Goal: Task Accomplishment & Management: Manage account settings

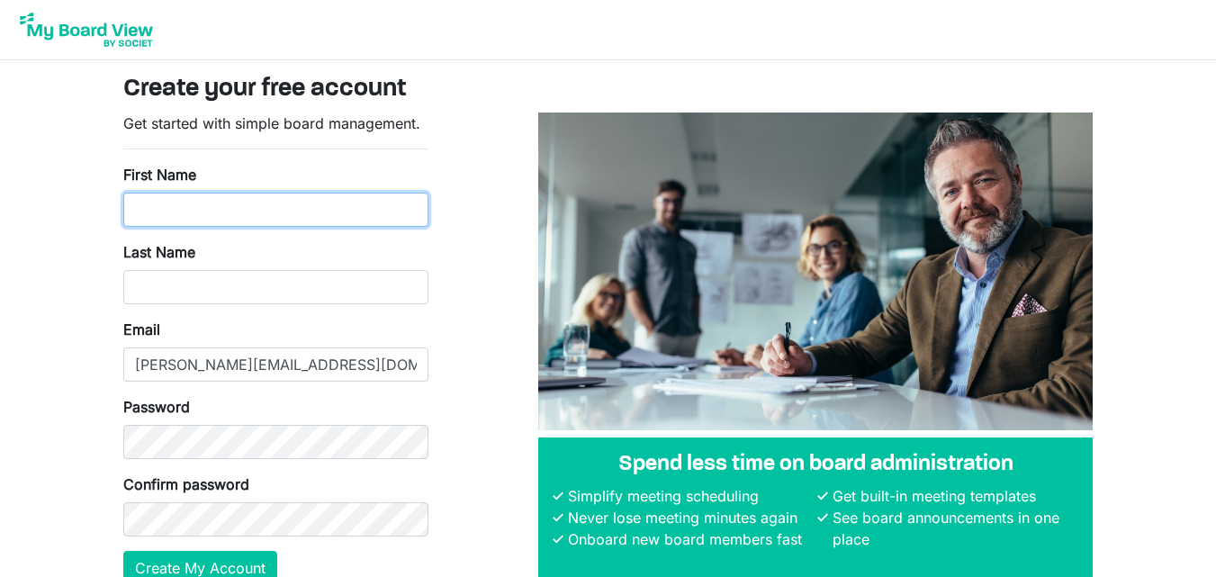
click at [301, 208] on input "First Name" at bounding box center [275, 210] width 305 height 34
type input "Edward"
type input "Biku"
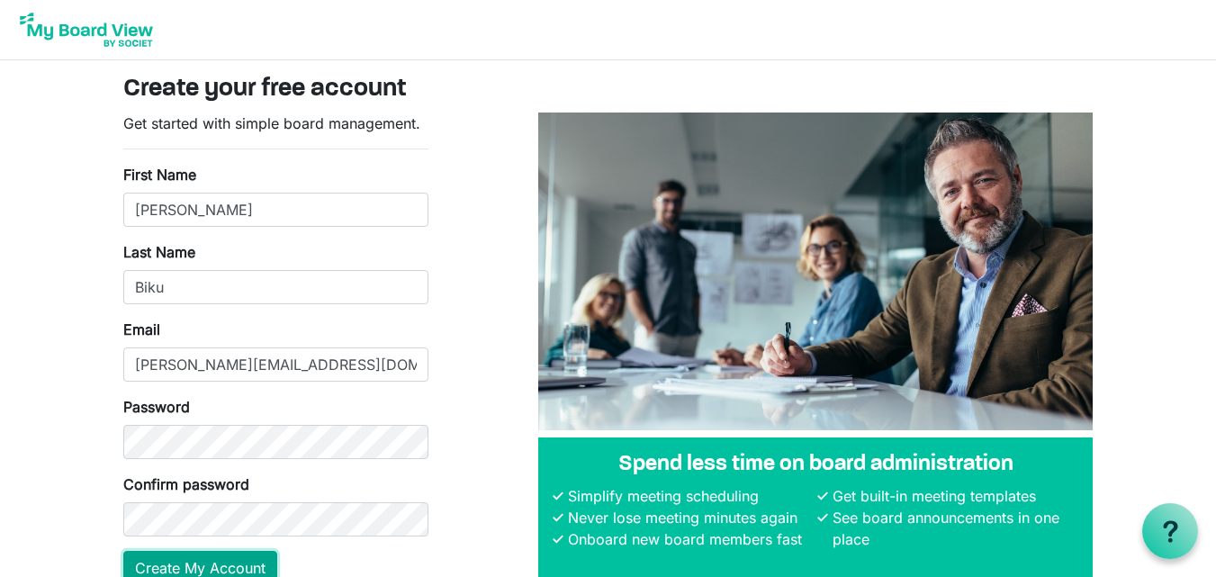
click at [222, 560] on button "Create My Account" at bounding box center [200, 568] width 154 height 34
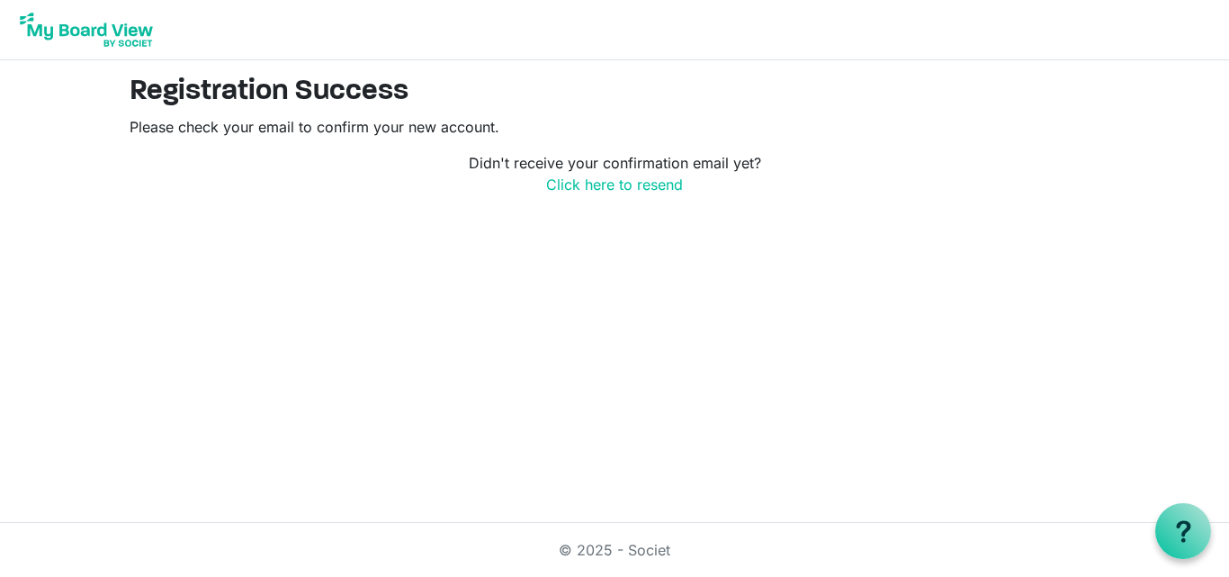
click at [84, 30] on img at bounding box center [86, 29] width 144 height 45
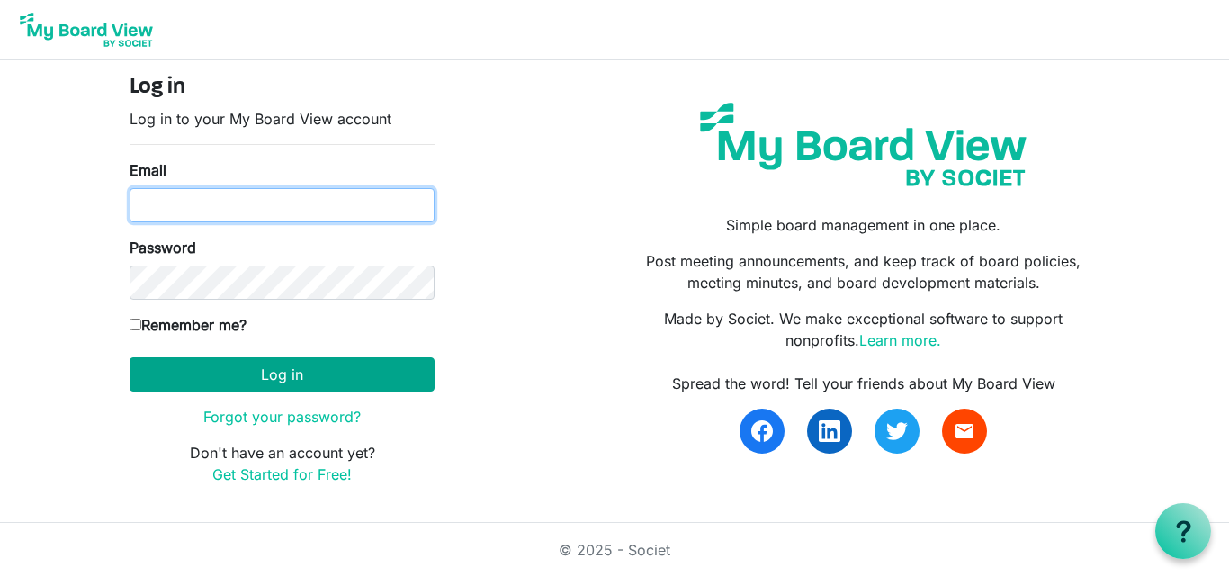
type input "edward.biku@sinu.edu.sb"
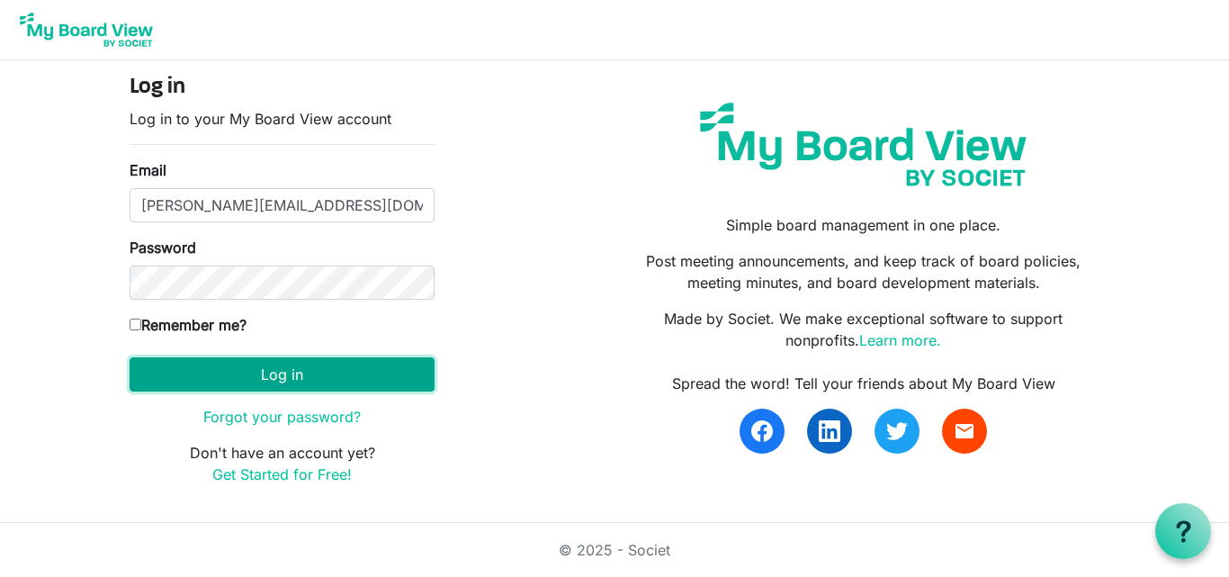
click at [310, 380] on button "Log in" at bounding box center [282, 374] width 305 height 34
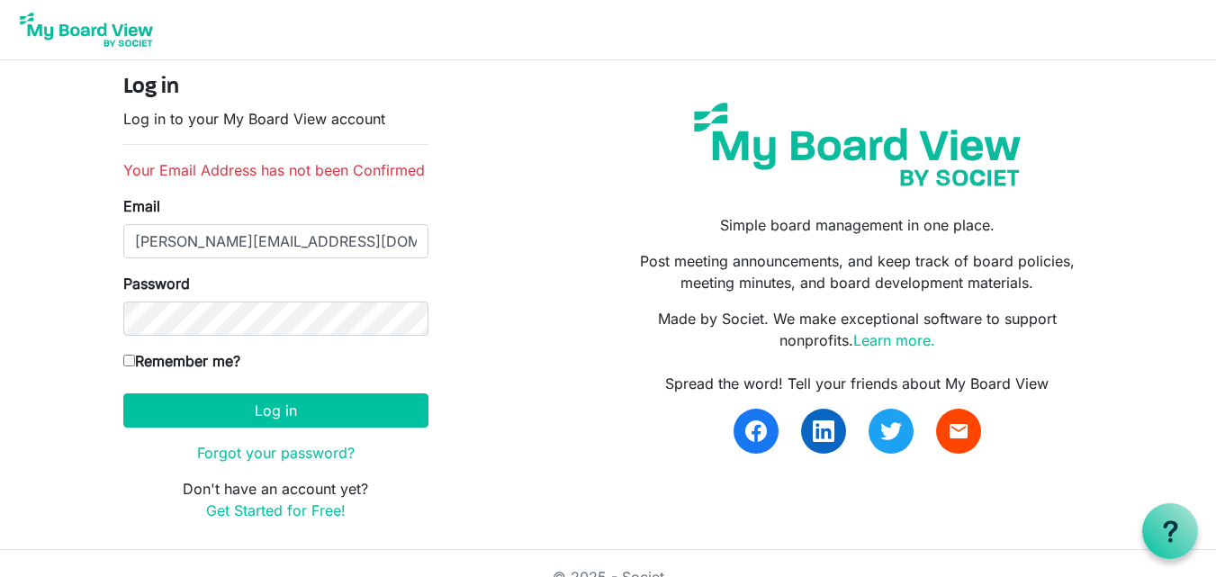
scroll to position [27, 0]
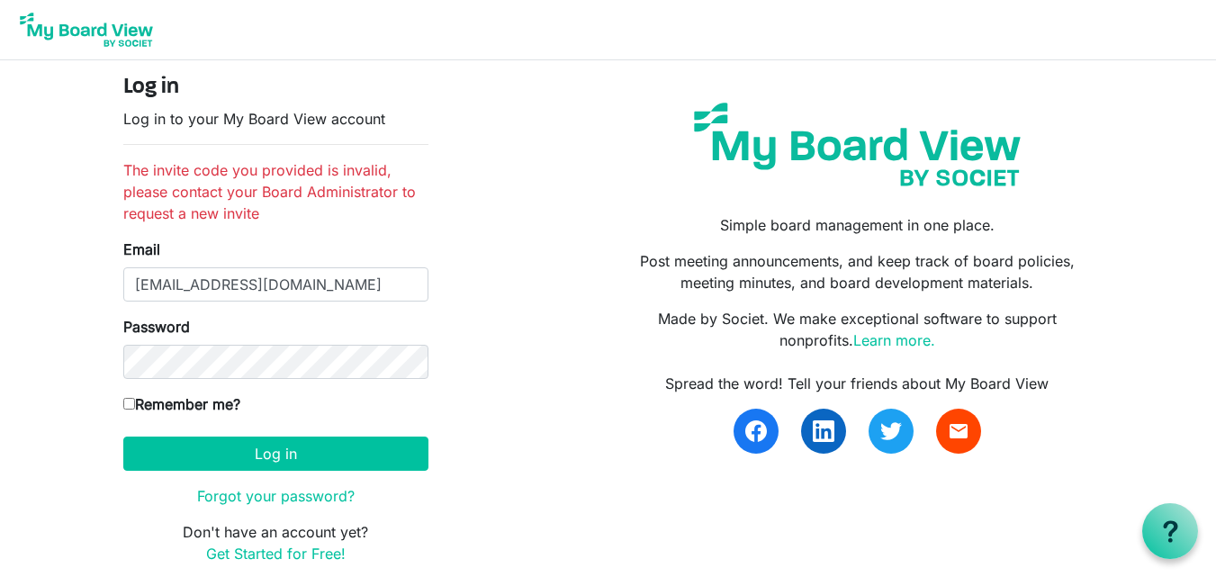
type input "[PERSON_NAME][EMAIL_ADDRESS][DOMAIN_NAME]"
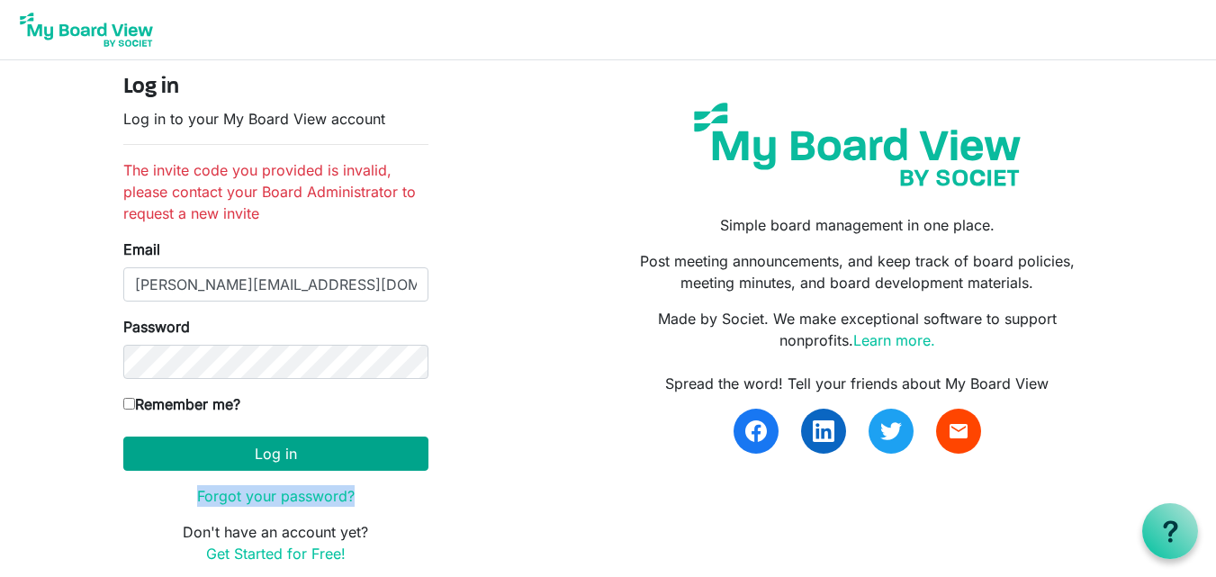
drag, startPoint x: 506, startPoint y: 484, endPoint x: 368, endPoint y: 454, distance: 140.8
click at [368, 454] on div "Log in Log in to your My Board View account The invite code you provided is inv…" at bounding box center [608, 327] width 997 height 504
click at [368, 454] on button "Log in" at bounding box center [275, 453] width 305 height 34
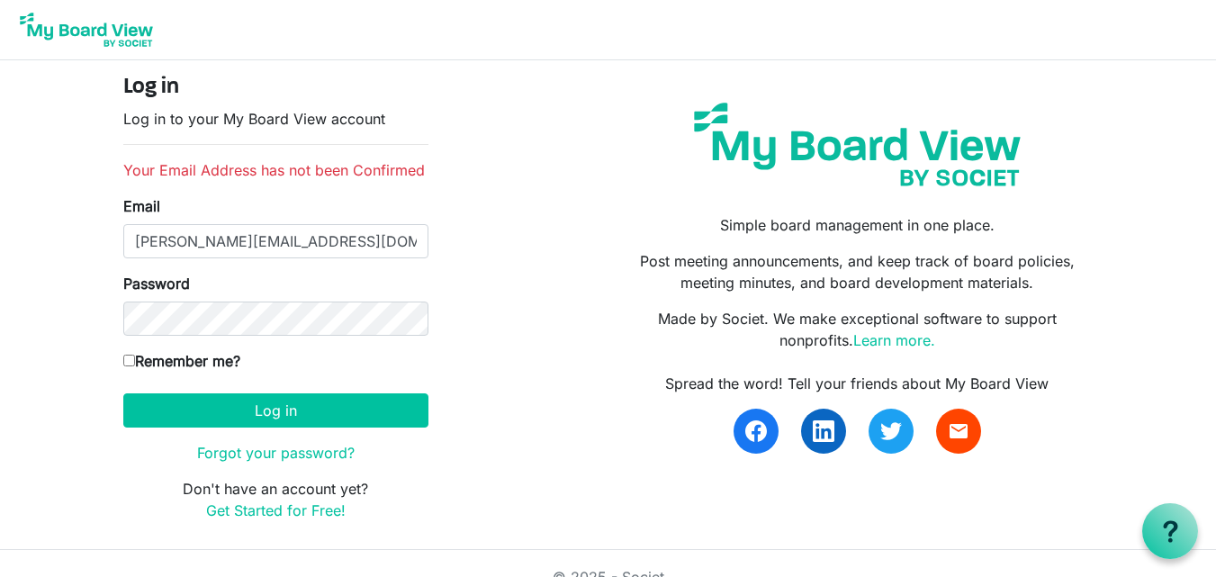
click at [132, 356] on input "Remember me?" at bounding box center [129, 361] width 12 height 12
checkbox input "true"
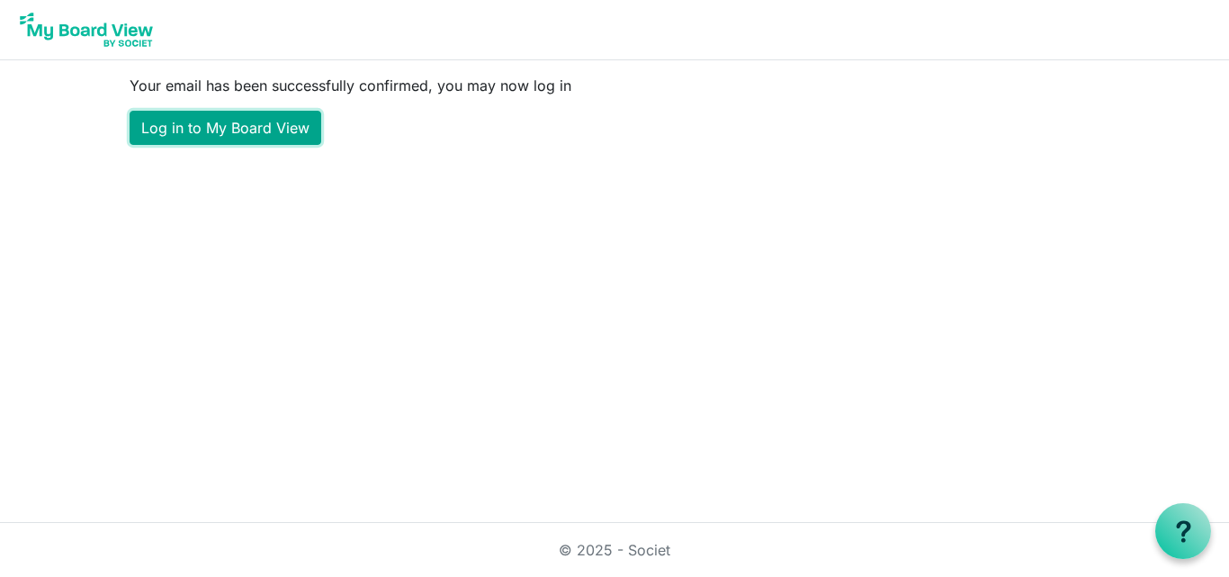
click at [196, 130] on link "Log in to My Board View" at bounding box center [226, 128] width 192 height 34
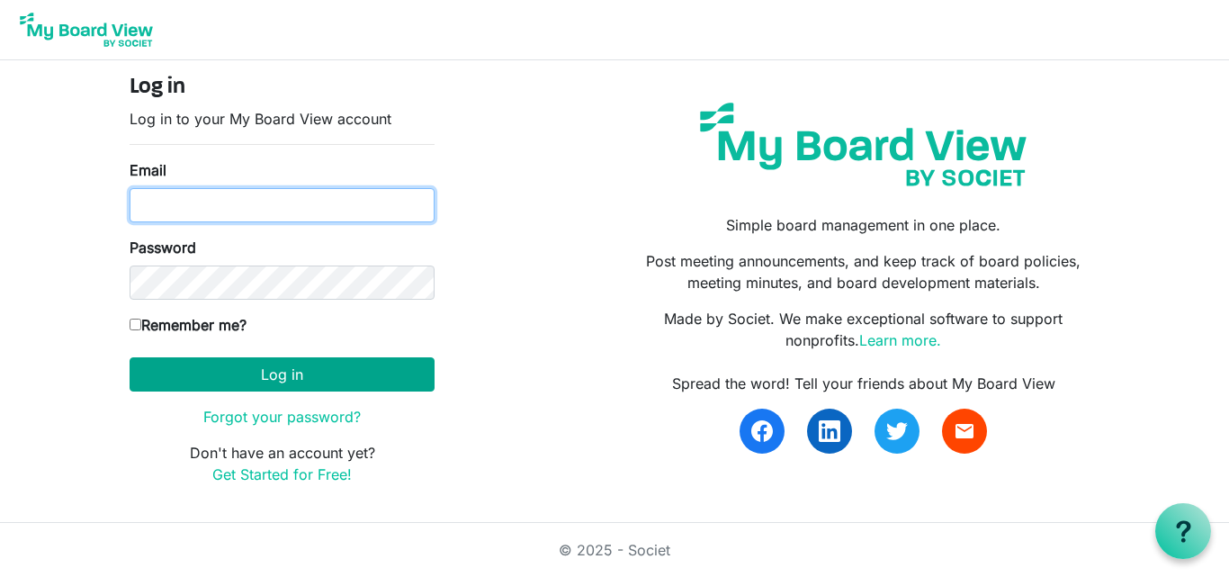
type input "[PERSON_NAME][EMAIL_ADDRESS][DOMAIN_NAME]"
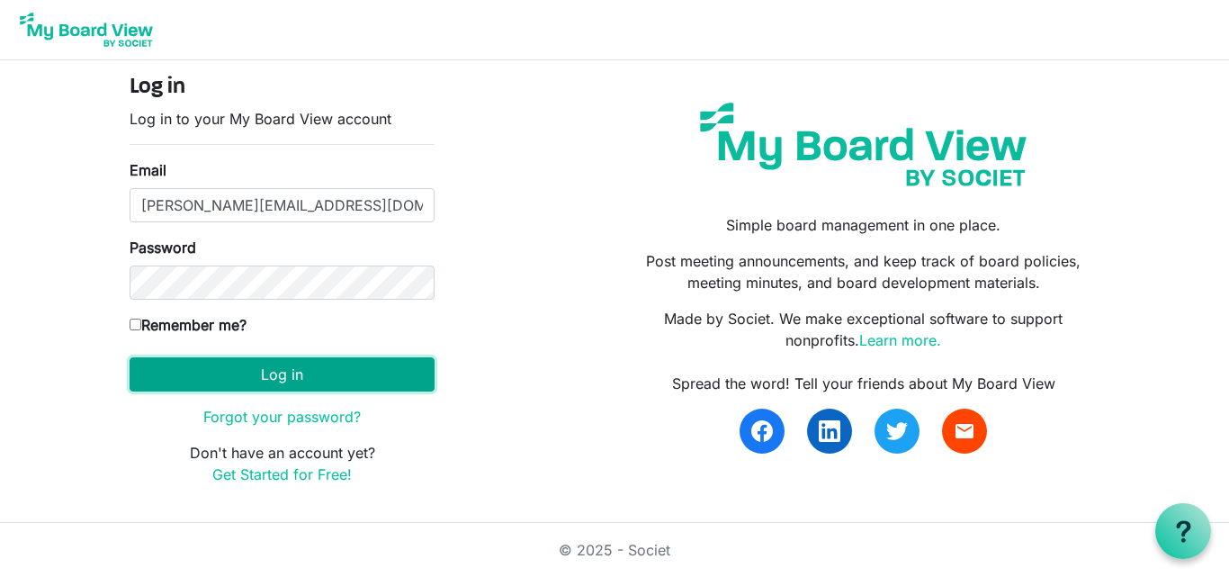
click at [257, 370] on button "Log in" at bounding box center [282, 374] width 305 height 34
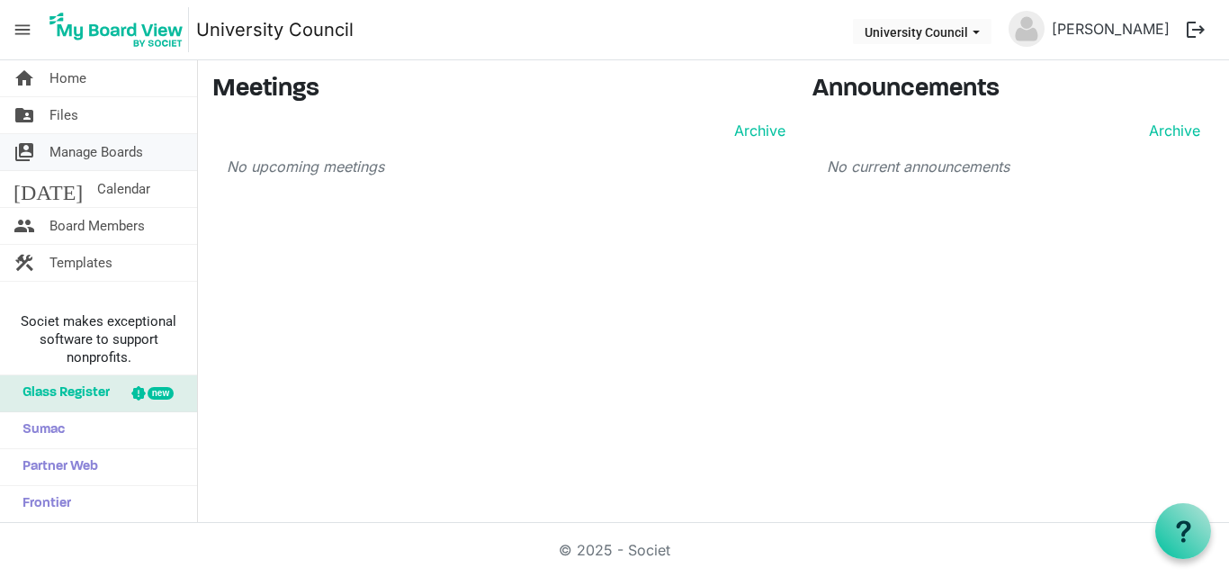
click at [114, 145] on span "Manage Boards" at bounding box center [96, 152] width 94 height 36
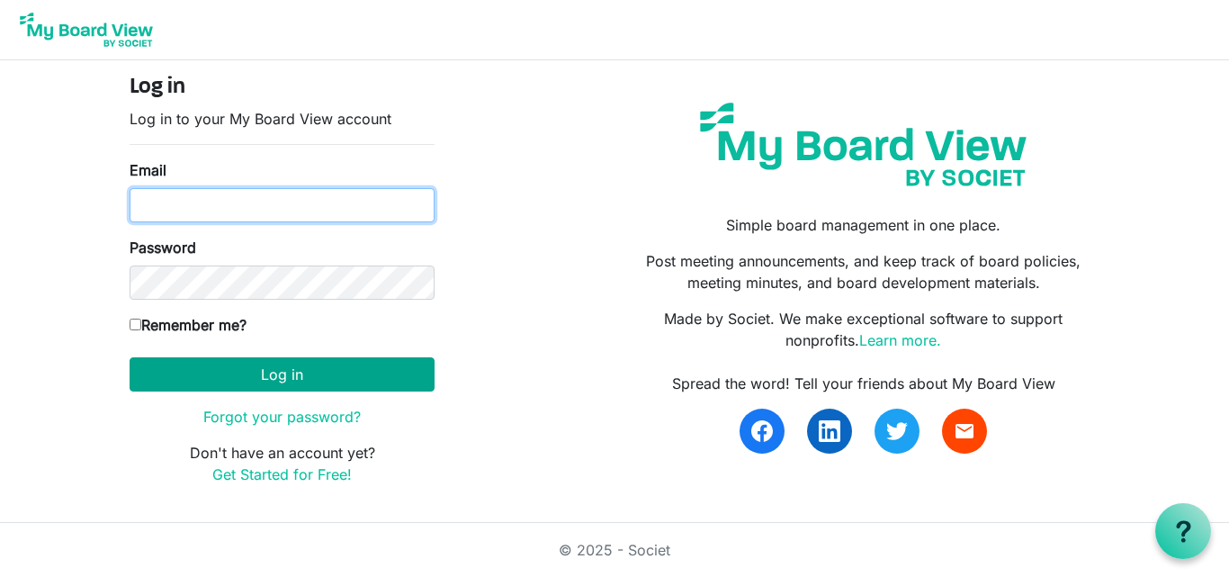
type input "edward.biku@sinu.edu.sb"
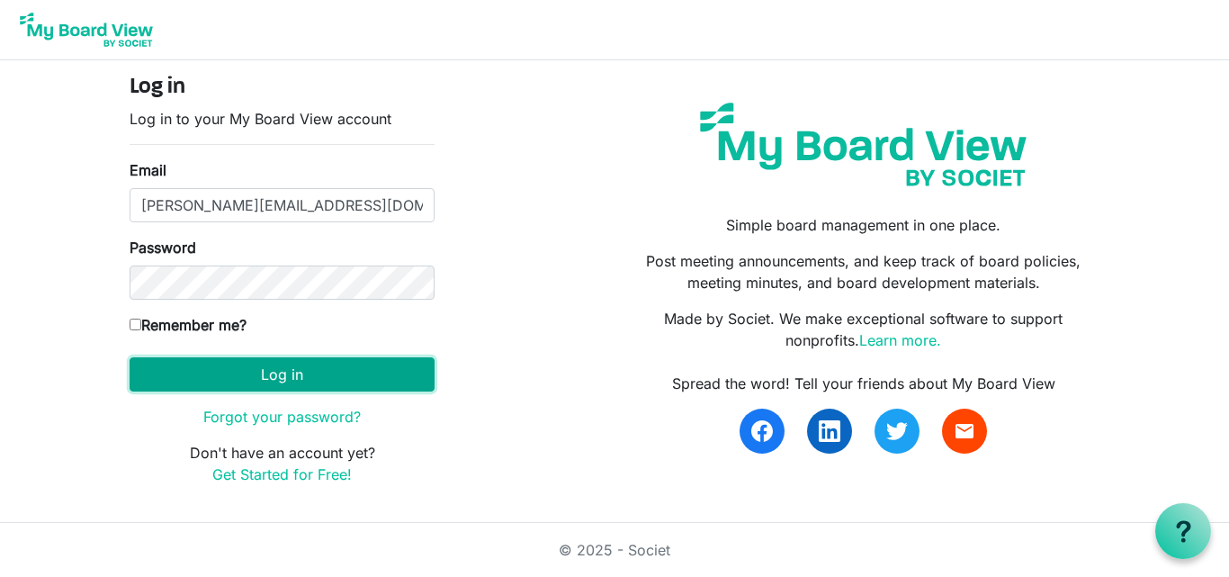
click at [301, 368] on button "Log in" at bounding box center [282, 374] width 305 height 34
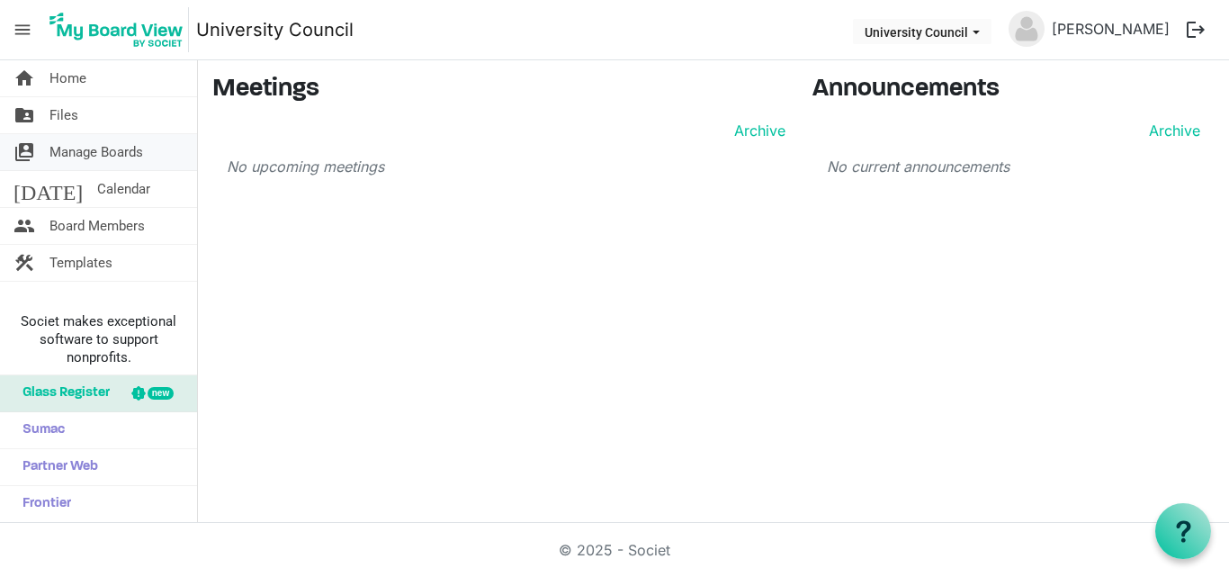
click at [135, 153] on span "Manage Boards" at bounding box center [96, 152] width 94 height 36
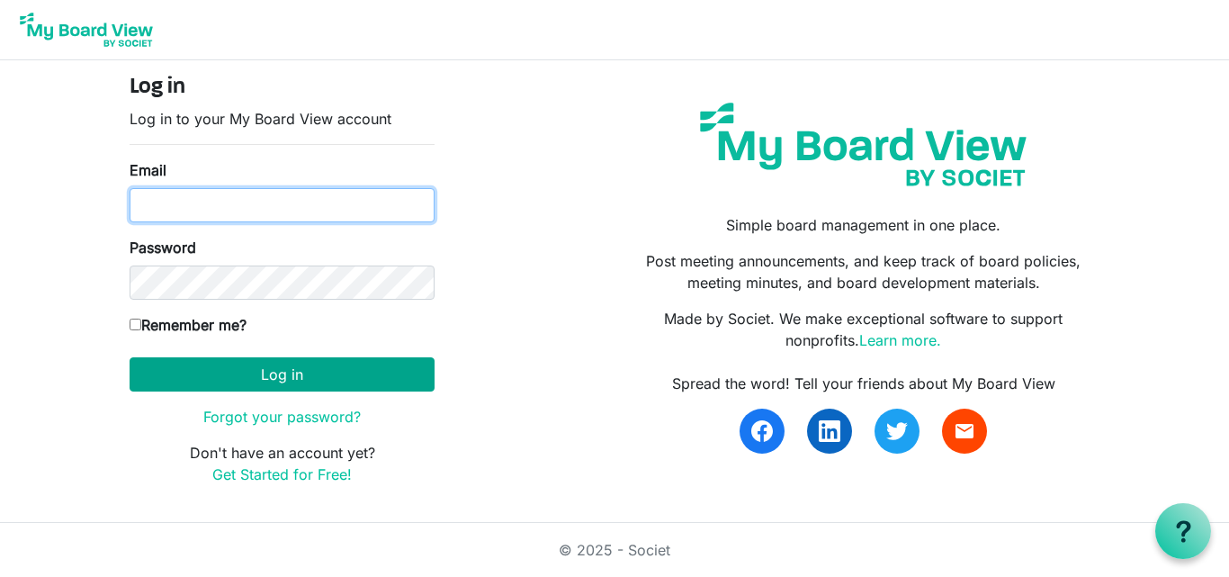
type input "[PERSON_NAME][EMAIL_ADDRESS][DOMAIN_NAME]"
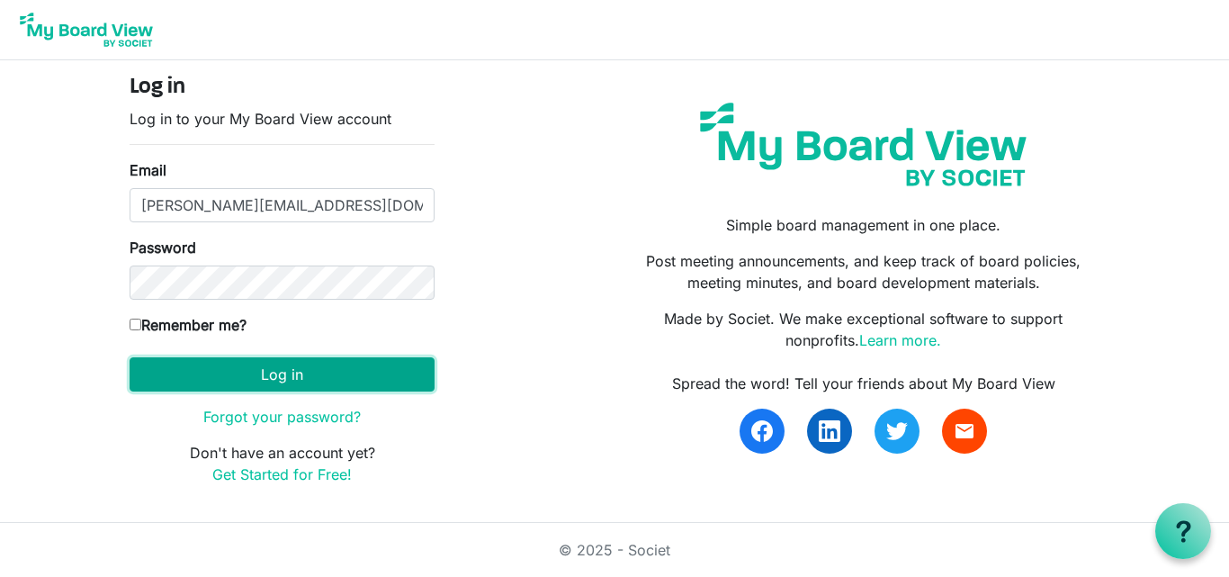
click at [337, 374] on button "Log in" at bounding box center [282, 374] width 305 height 34
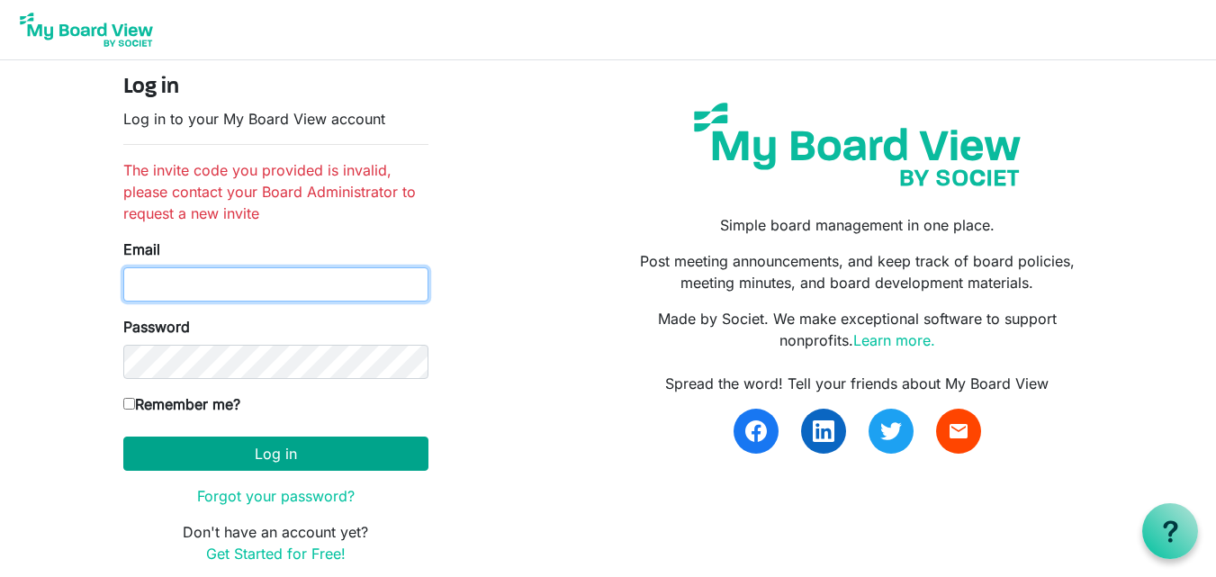
type input "[PERSON_NAME][EMAIL_ADDRESS][DOMAIN_NAME]"
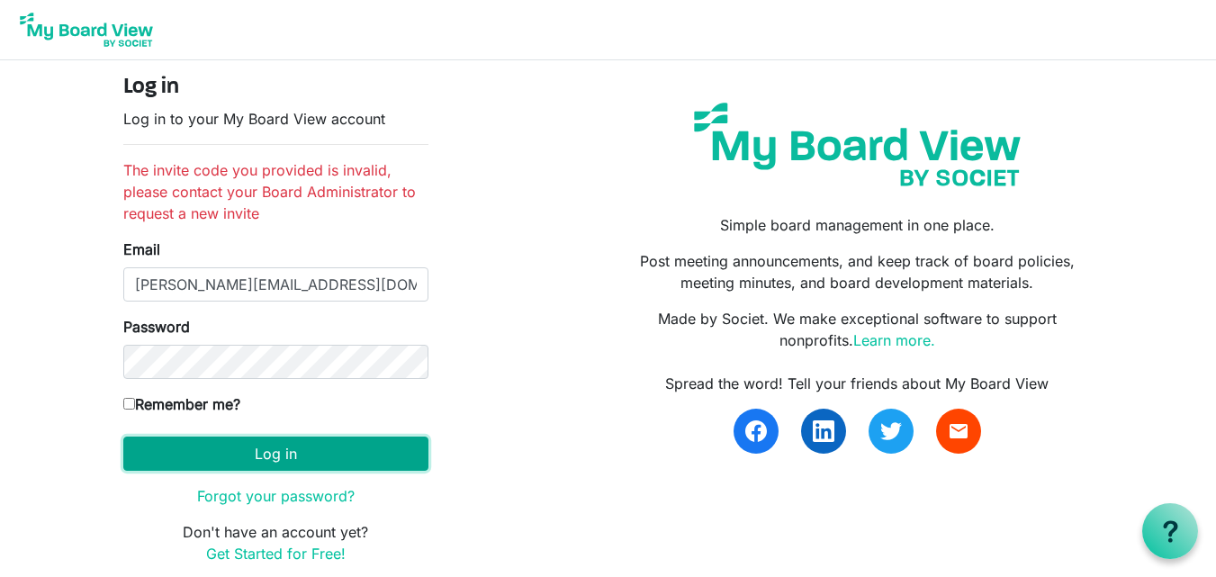
click at [353, 459] on button "Log in" at bounding box center [275, 453] width 305 height 34
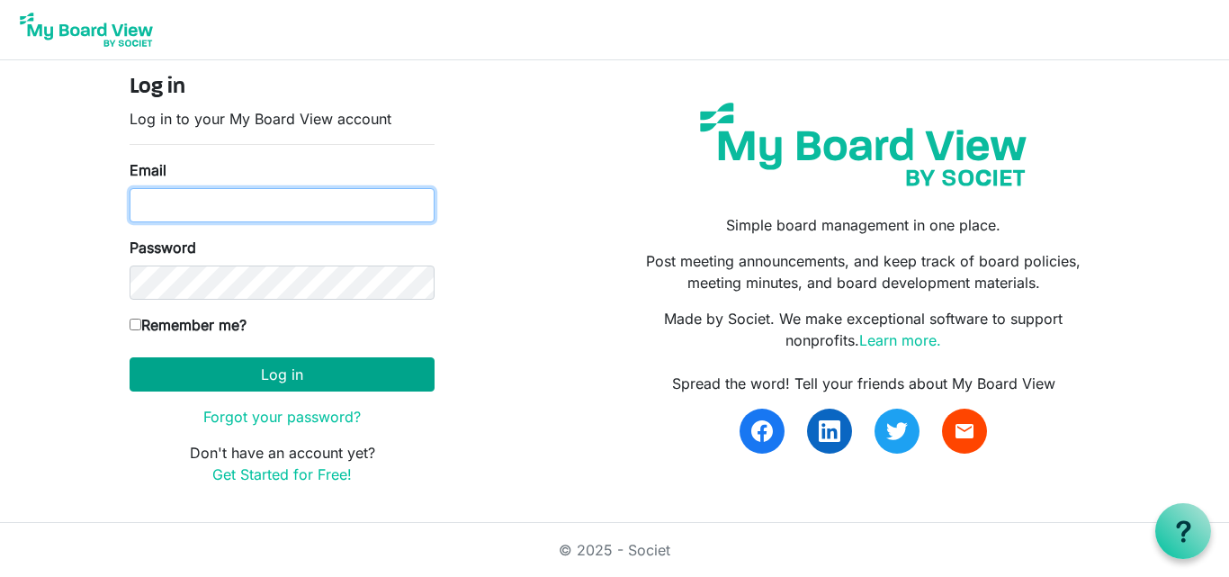
type input "[PERSON_NAME][EMAIL_ADDRESS][DOMAIN_NAME]"
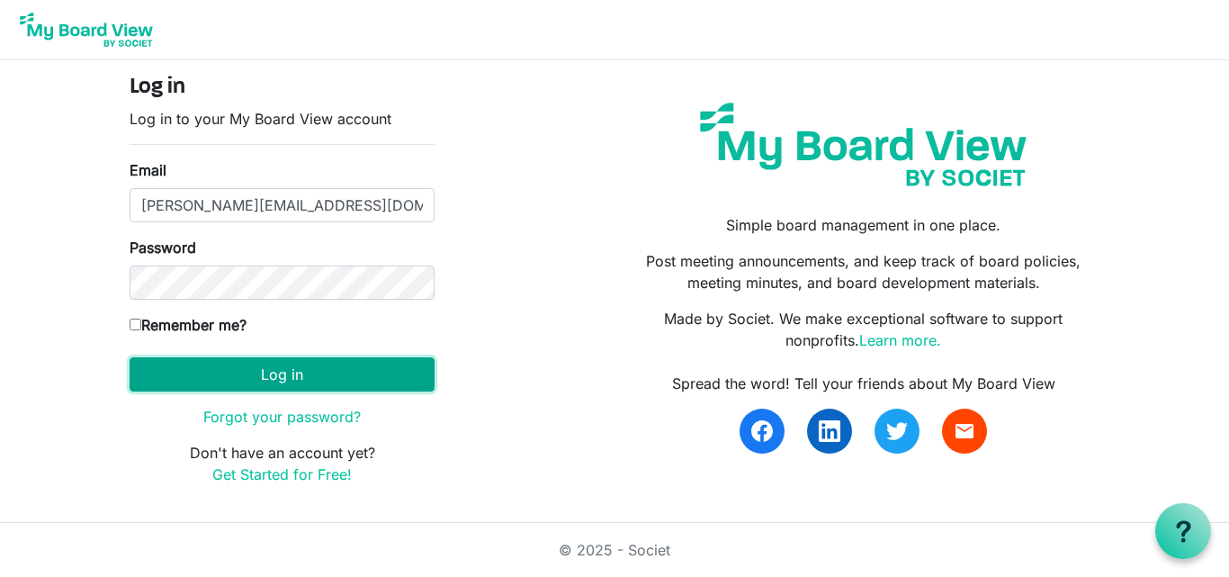
click at [215, 365] on button "Log in" at bounding box center [282, 374] width 305 height 34
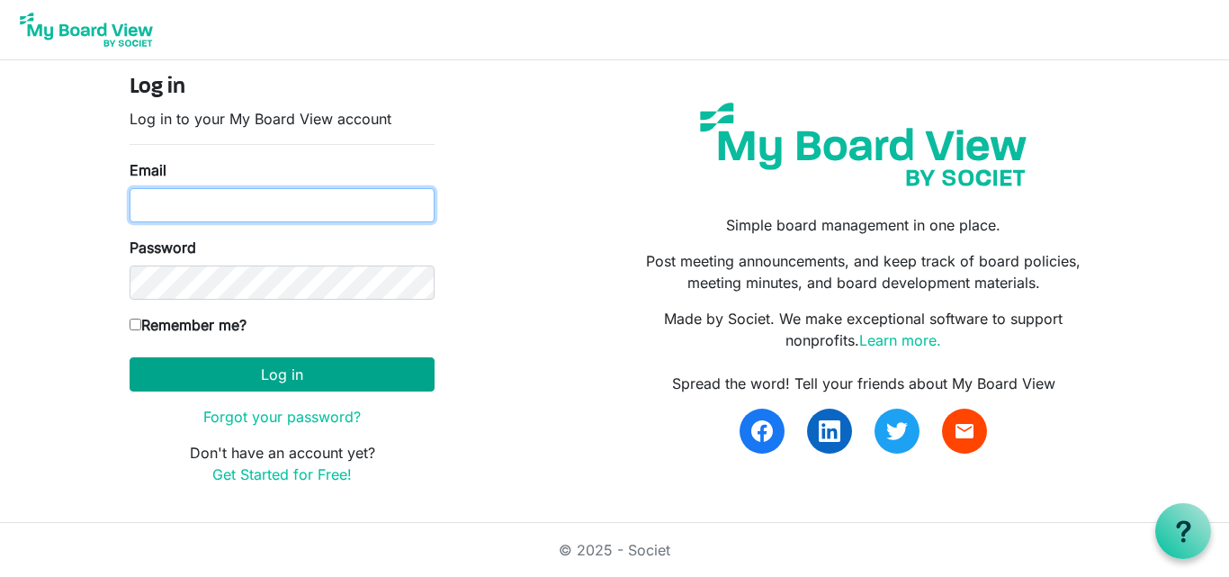
type input "[PERSON_NAME][EMAIL_ADDRESS][DOMAIN_NAME]"
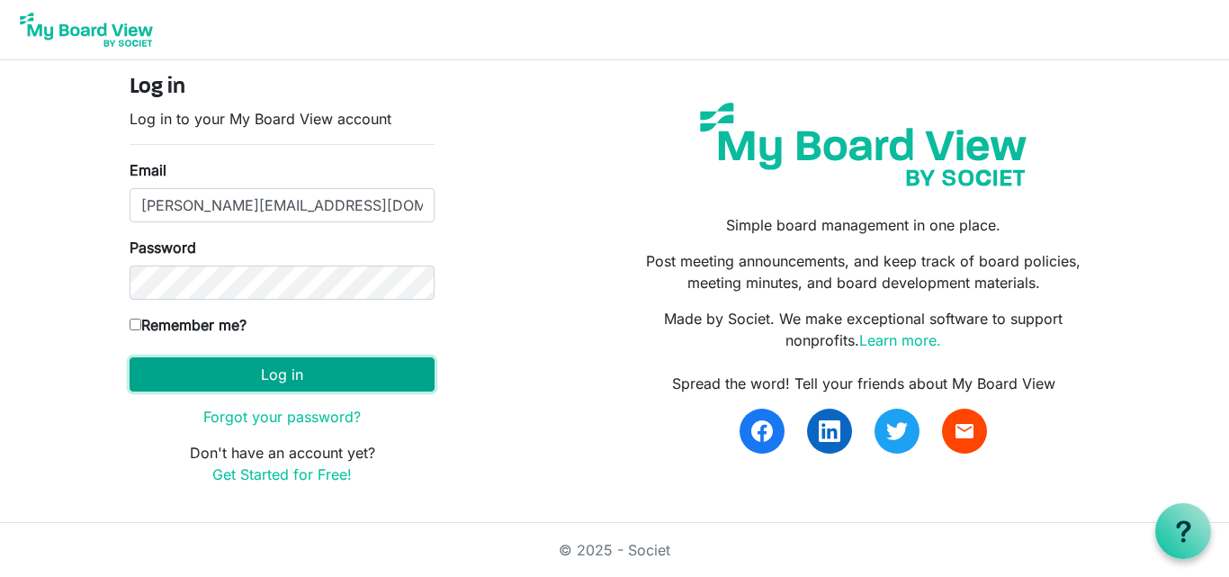
click at [359, 373] on button "Log in" at bounding box center [282, 374] width 305 height 34
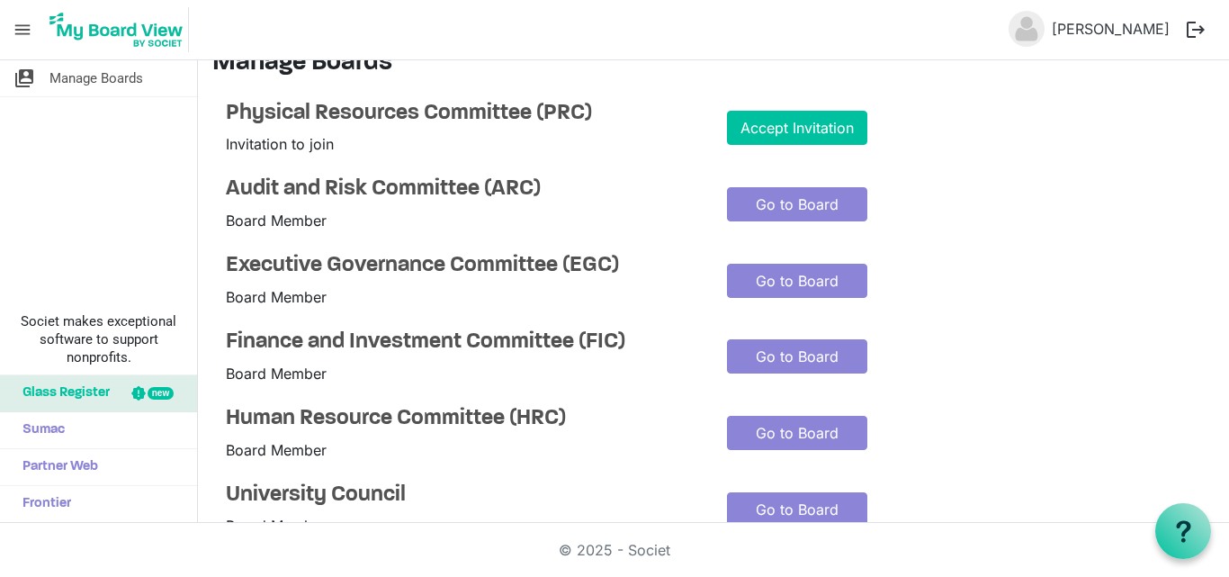
scroll to position [35, 0]
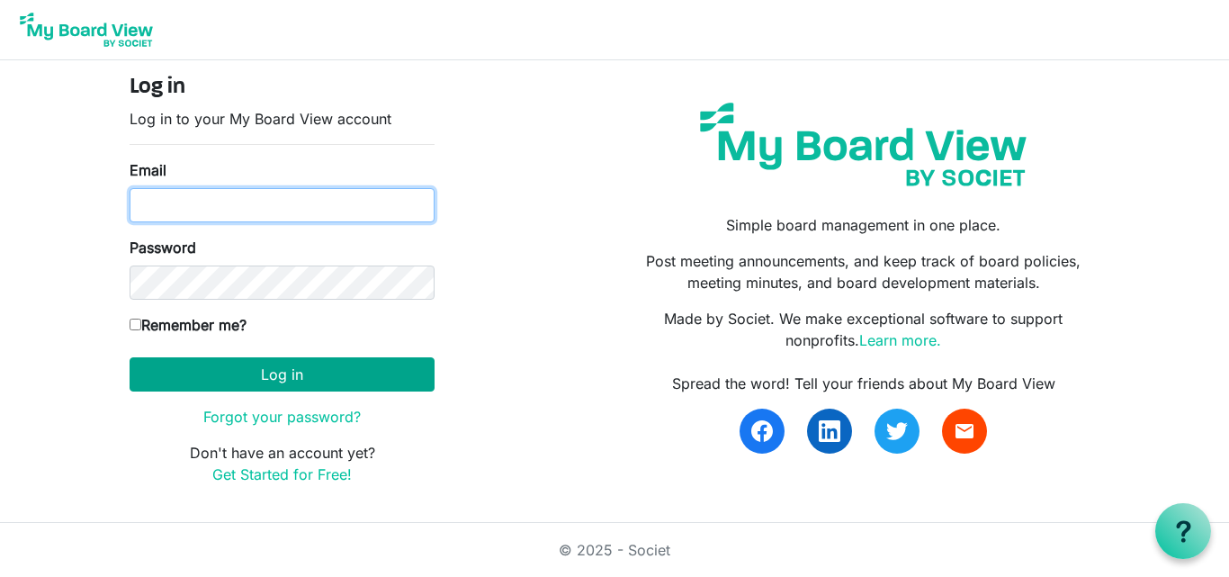
type input "[PERSON_NAME][EMAIL_ADDRESS][DOMAIN_NAME]"
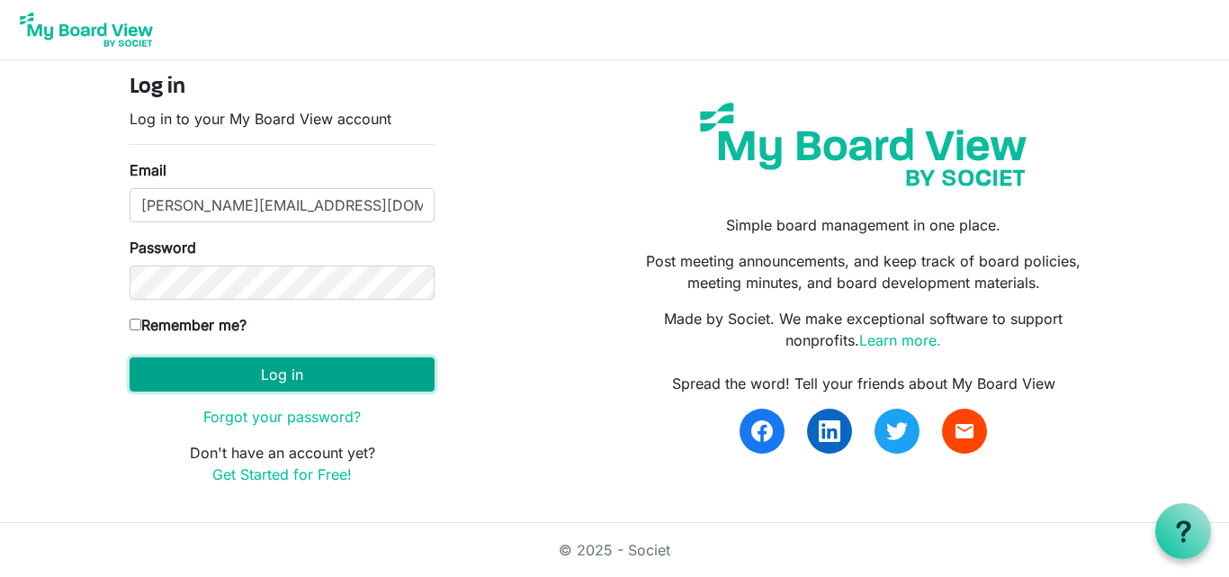
click at [327, 380] on button "Log in" at bounding box center [282, 374] width 305 height 34
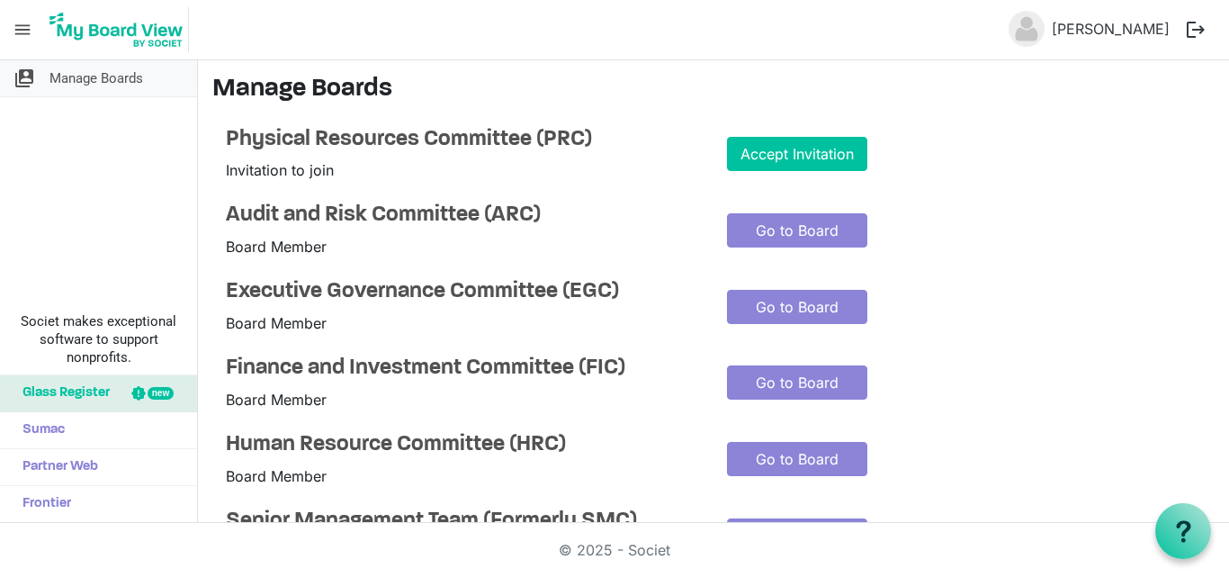
click at [121, 76] on span "Manage Boards" at bounding box center [96, 78] width 94 height 36
click at [784, 148] on link "Accept Invitation" at bounding box center [797, 154] width 140 height 34
click at [100, 76] on span "Manage Boards" at bounding box center [96, 78] width 94 height 36
click at [760, 156] on link "Accept Invitation" at bounding box center [797, 154] width 140 height 34
click at [761, 156] on link "Accept Invitation" at bounding box center [797, 154] width 140 height 34
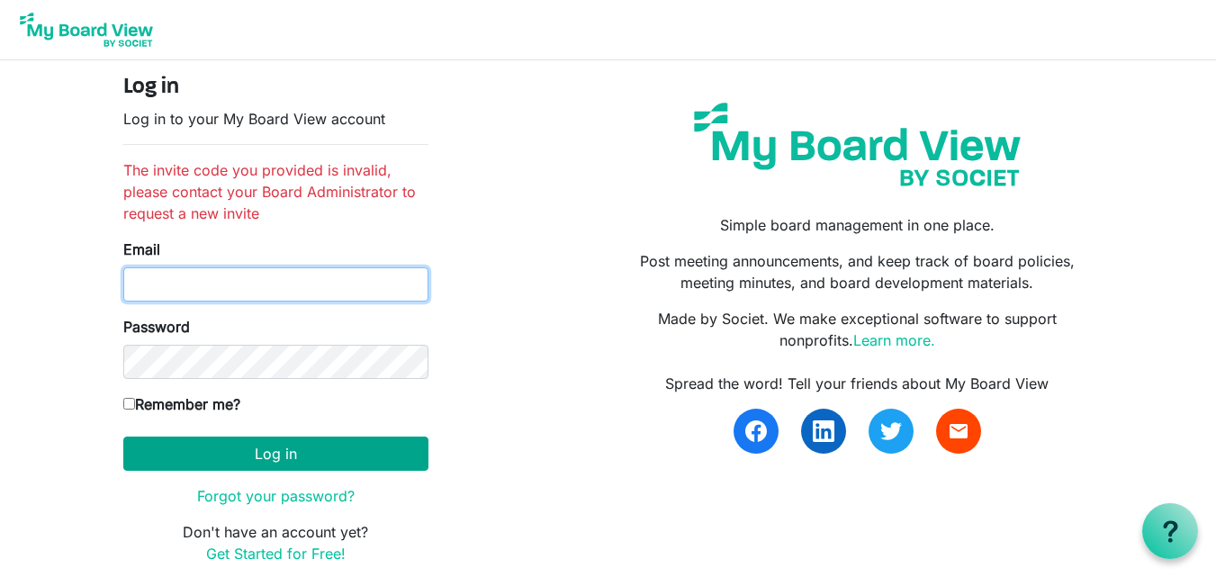
type input "[PERSON_NAME][EMAIL_ADDRESS][DOMAIN_NAME]"
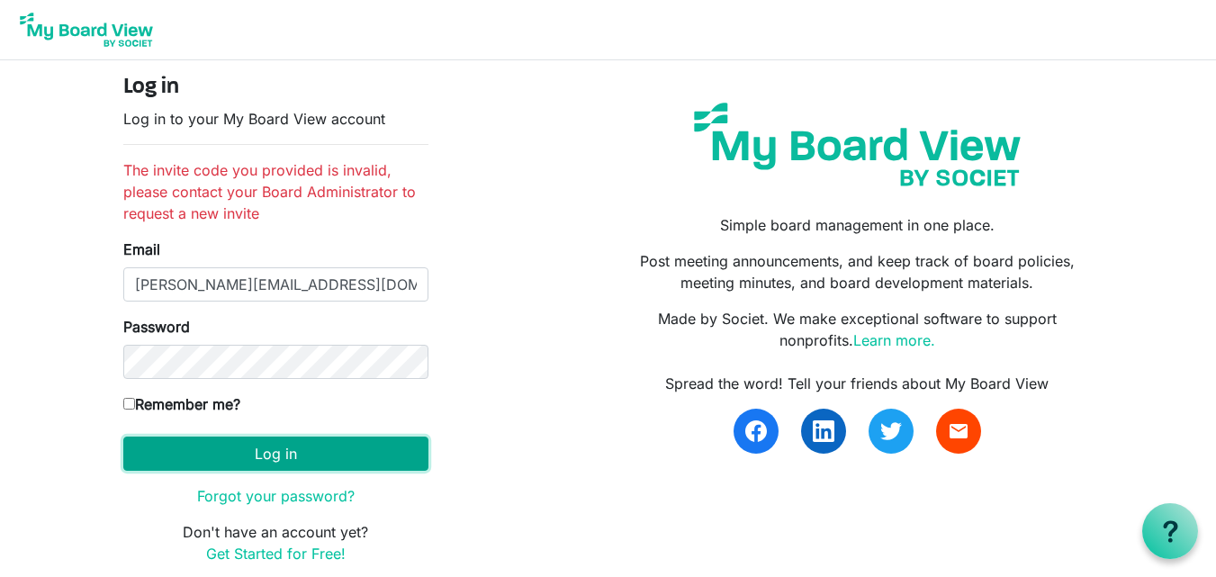
click at [298, 457] on button "Log in" at bounding box center [275, 453] width 305 height 34
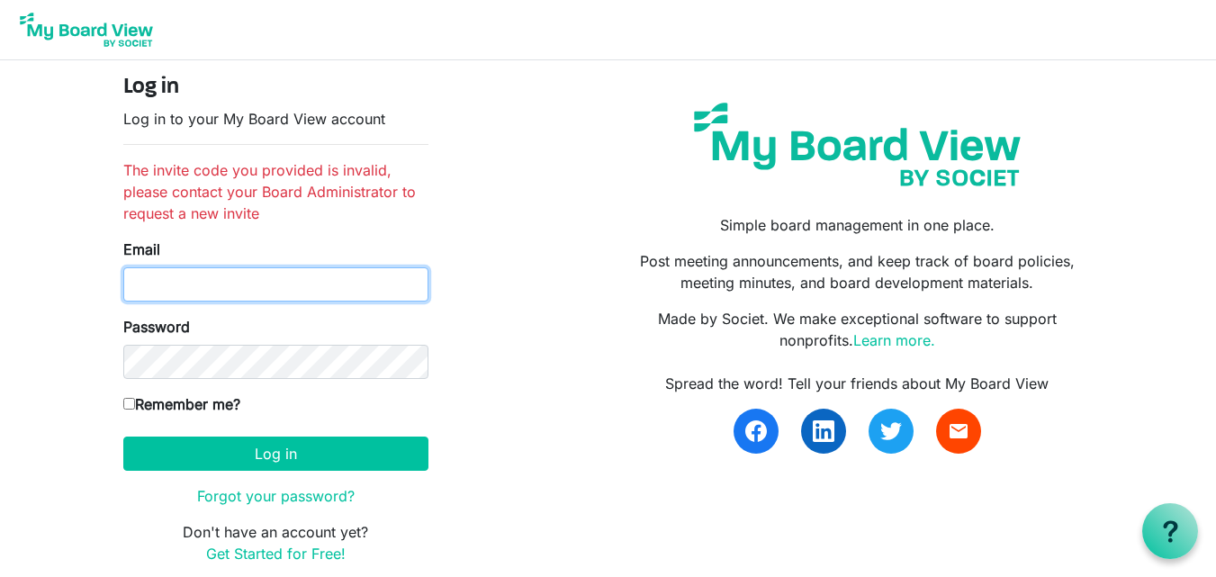
type input "[PERSON_NAME][EMAIL_ADDRESS][DOMAIN_NAME]"
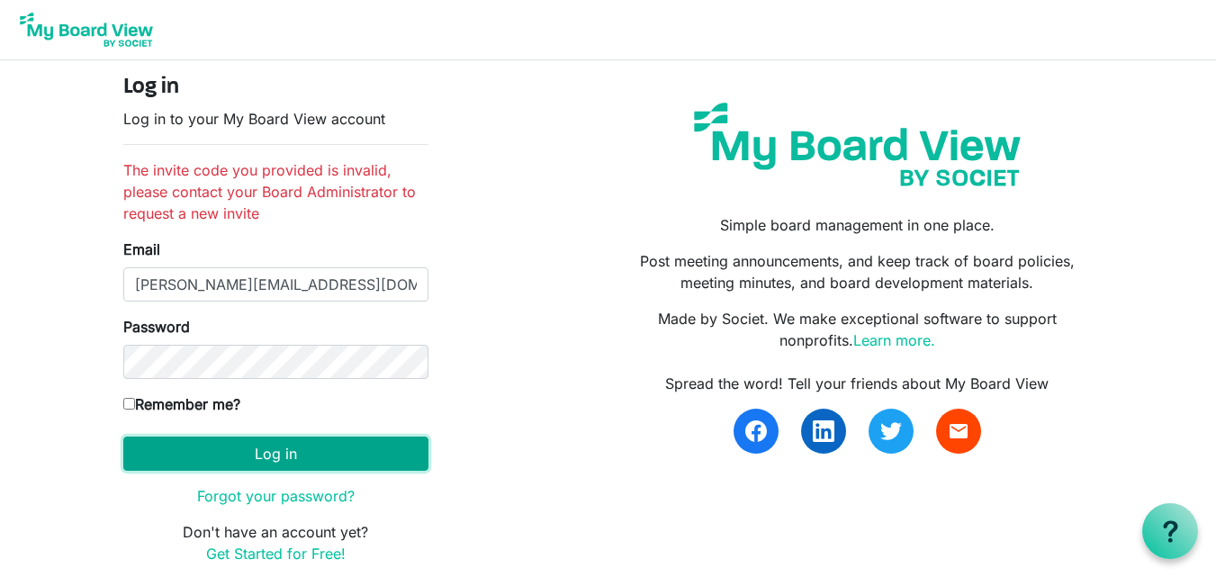
click at [168, 445] on button "Log in" at bounding box center [275, 453] width 305 height 34
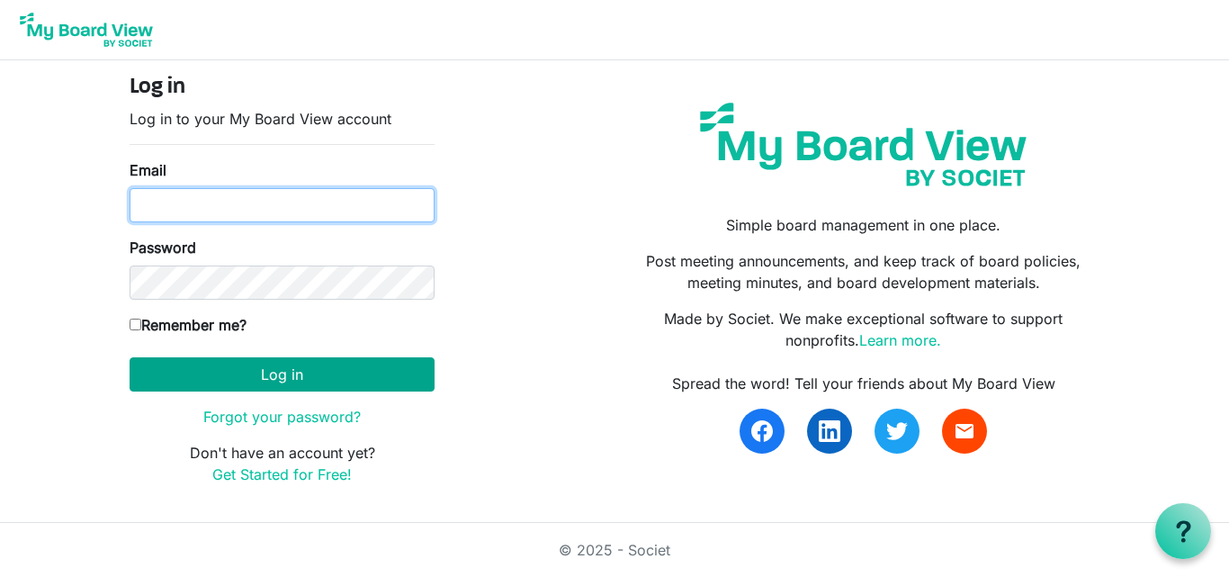
type input "edward.biku@sinu.edu.sb"
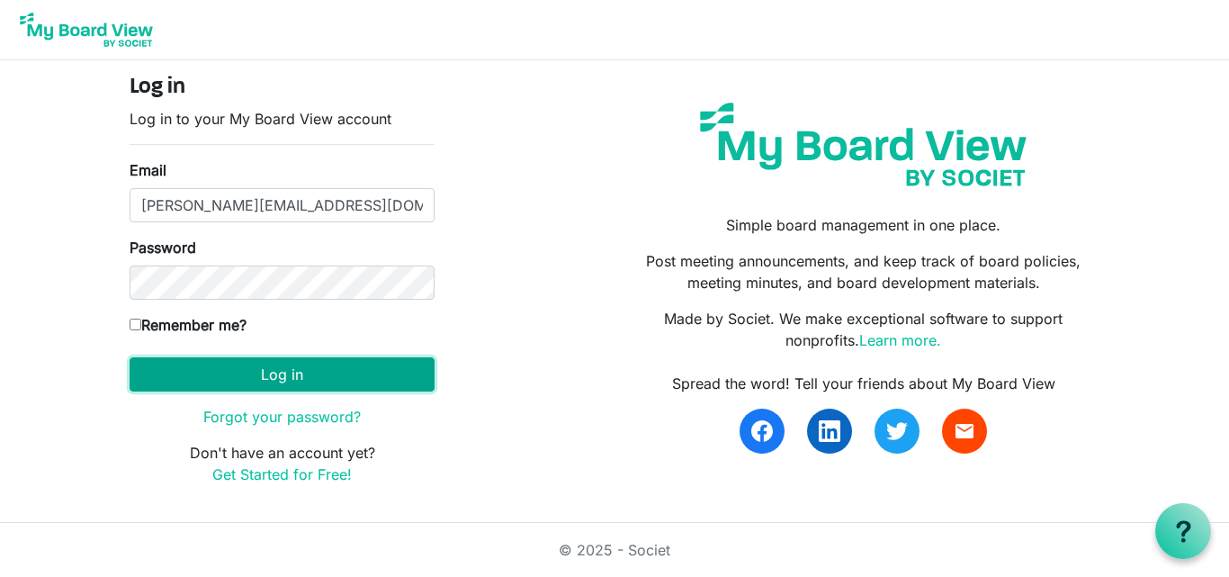
click at [313, 368] on button "Log in" at bounding box center [282, 374] width 305 height 34
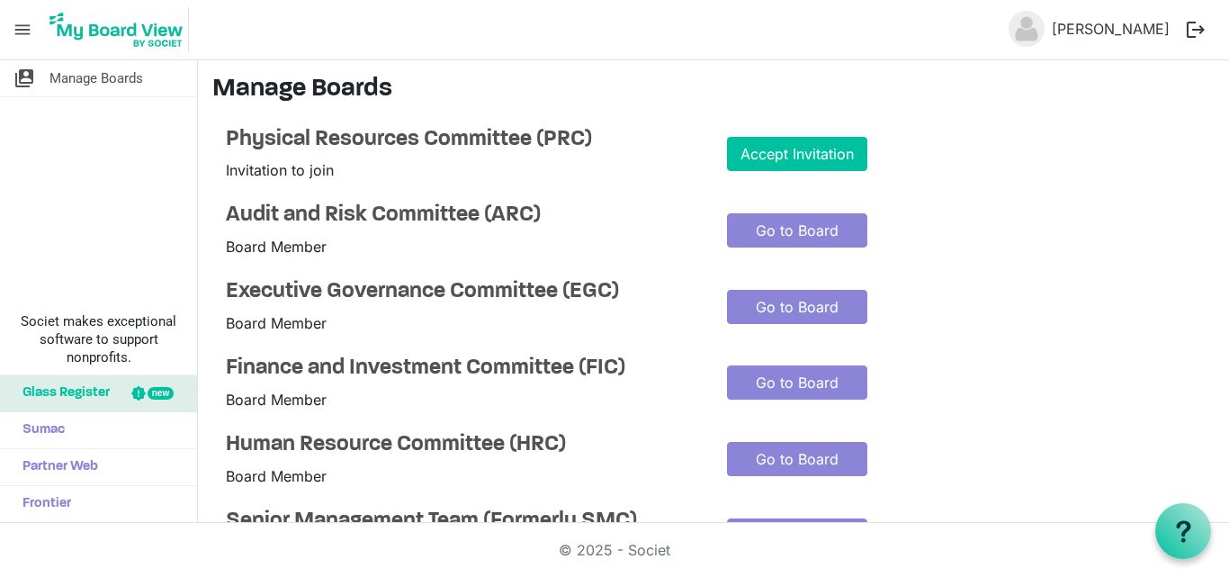
click at [1200, 31] on button "logout" at bounding box center [1196, 30] width 38 height 38
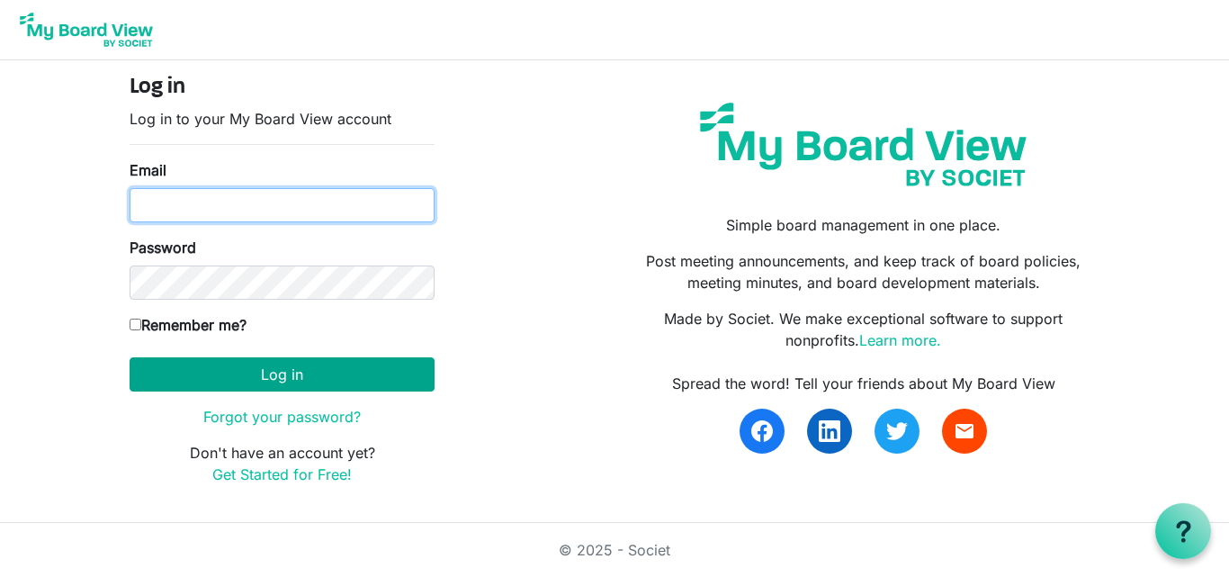
type input "[PERSON_NAME][EMAIL_ADDRESS][DOMAIN_NAME]"
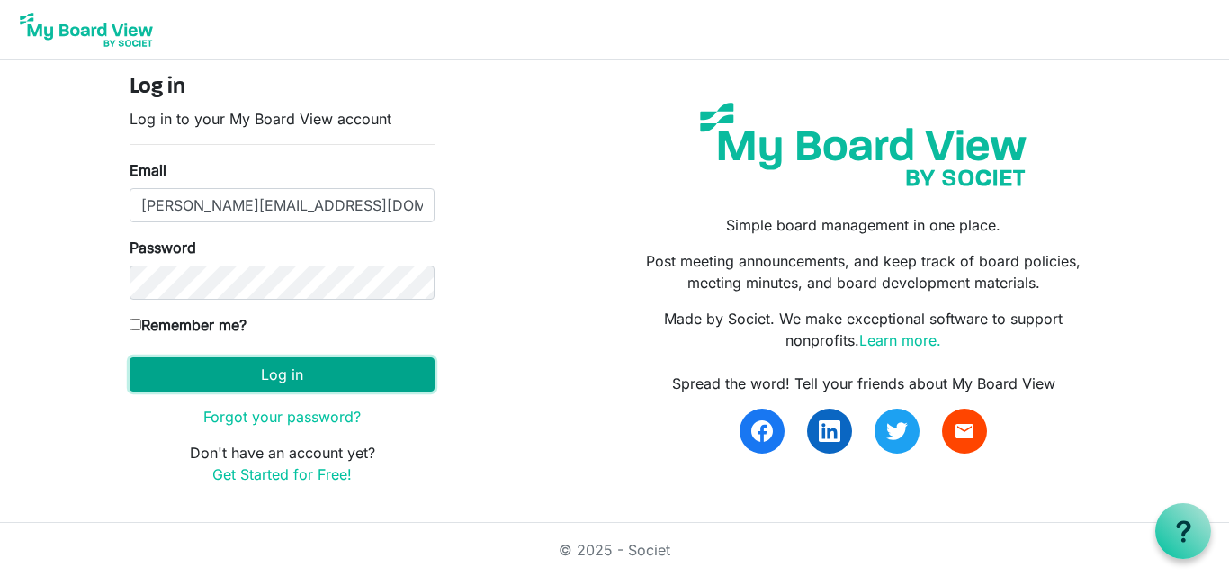
click at [351, 366] on button "Log in" at bounding box center [282, 374] width 305 height 34
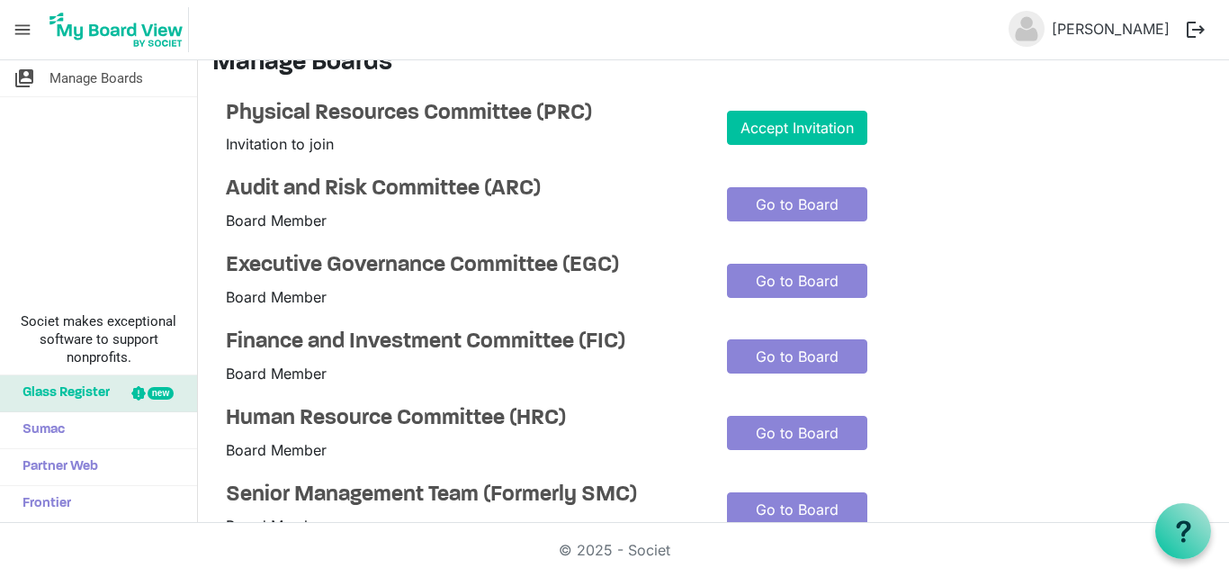
scroll to position [22, 0]
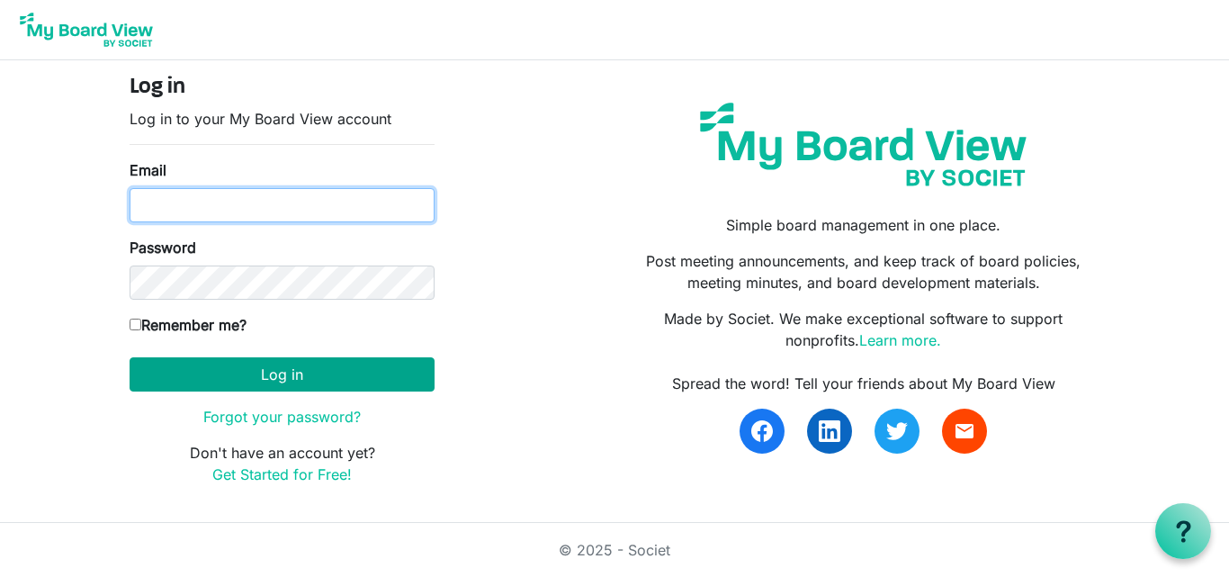
type input "edward.biku@sinu.edu.sb"
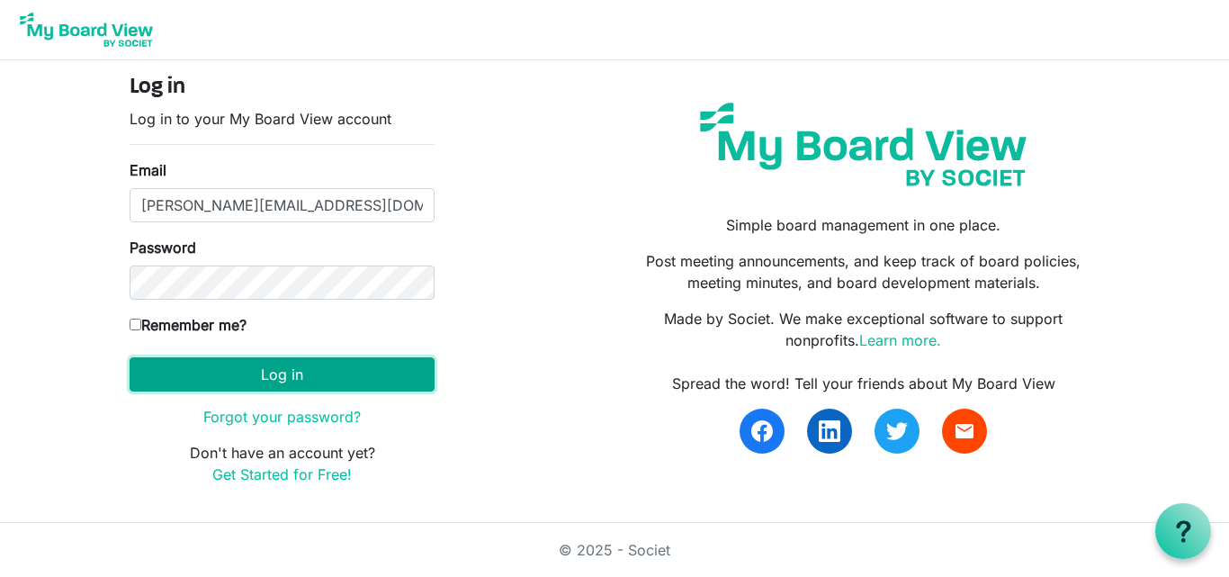
click at [292, 373] on button "Log in" at bounding box center [282, 374] width 305 height 34
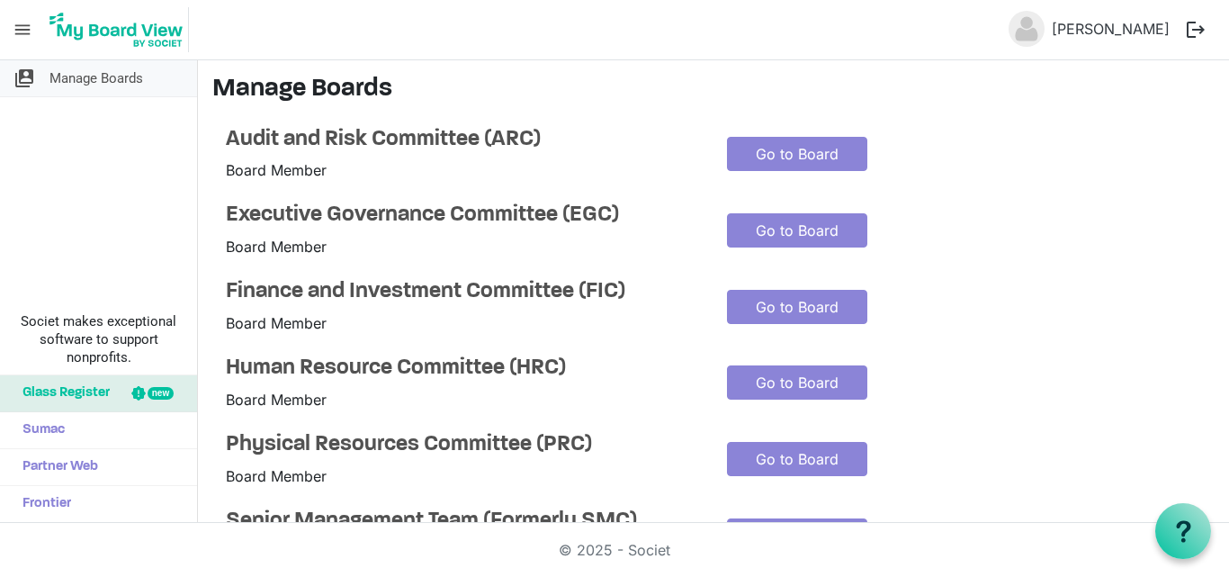
click at [80, 78] on span "Manage Boards" at bounding box center [96, 78] width 94 height 36
click at [1120, 30] on link "[PERSON_NAME]" at bounding box center [1111, 29] width 132 height 36
click at [103, 67] on span "Manage Boards" at bounding box center [96, 78] width 94 height 36
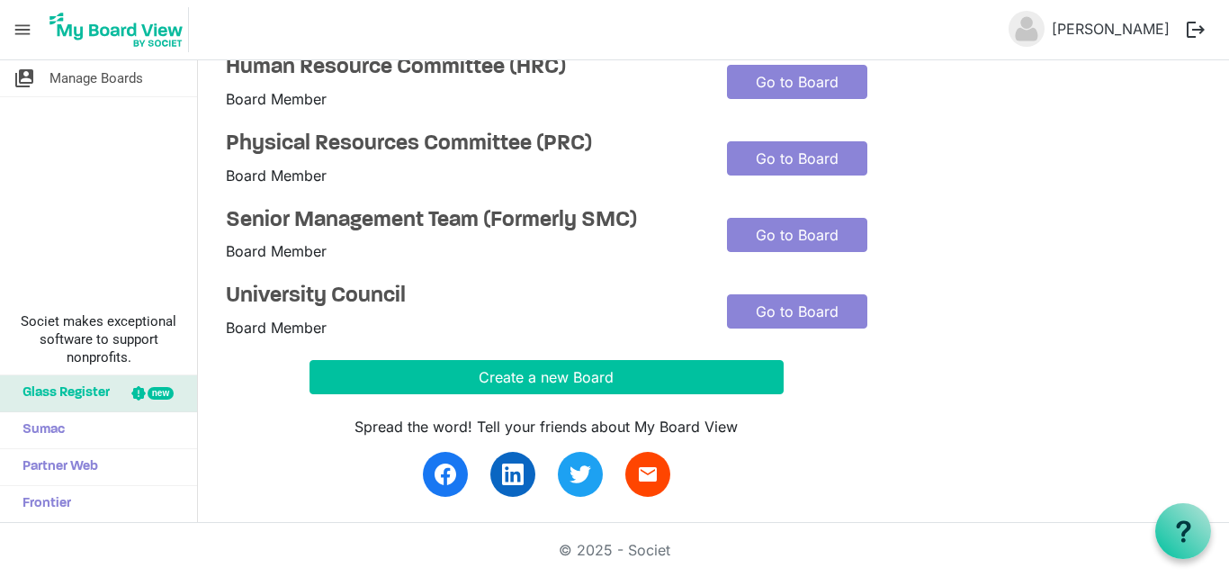
scroll to position [310, 0]
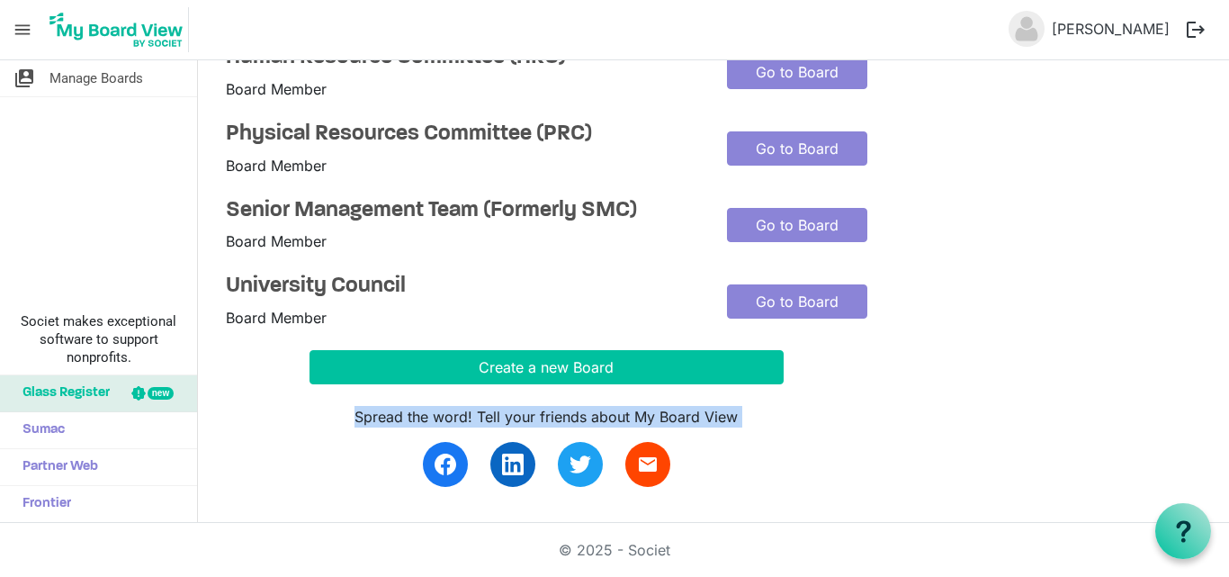
drag, startPoint x: 1211, startPoint y: 449, endPoint x: 1211, endPoint y: 279, distance: 170.1
click at [1211, 279] on main "Manage Boards Audit and Risk Committee (ARC) Board Member Go to Board Executive…" at bounding box center [713, 136] width 1031 height 773
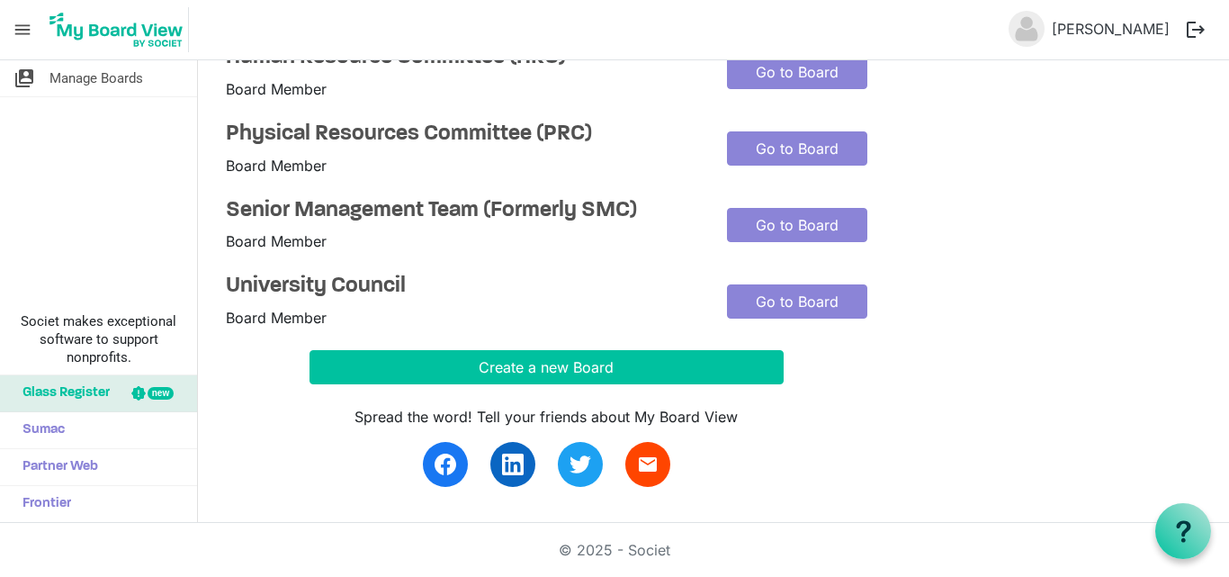
click at [15, 37] on span "menu" at bounding box center [22, 30] width 34 height 34
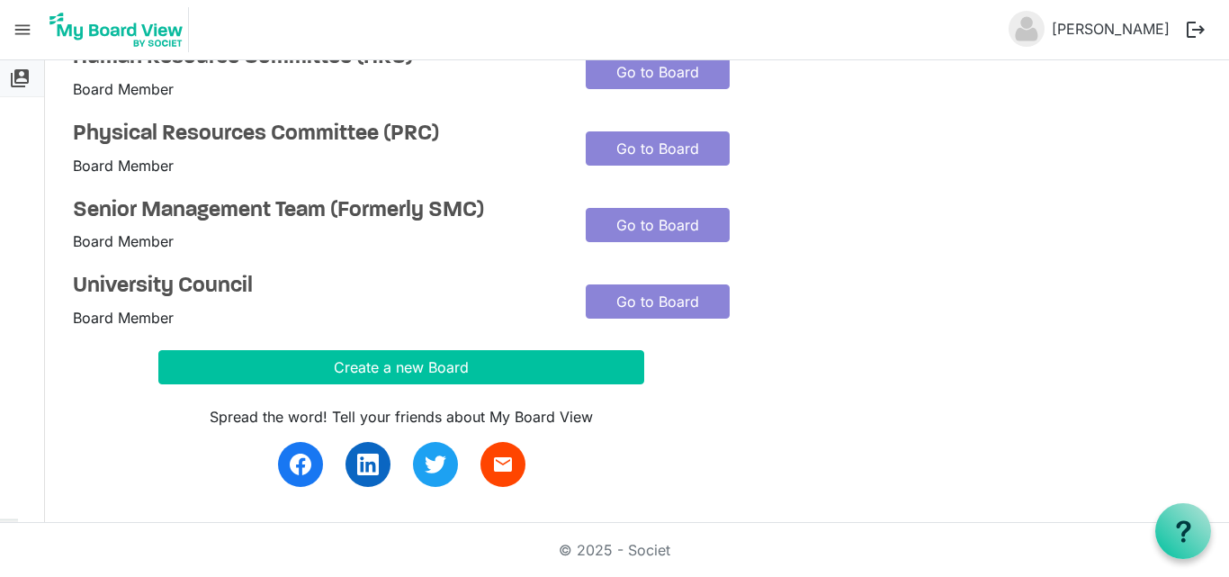
click at [21, 74] on span "switch_account" at bounding box center [20, 78] width 22 height 36
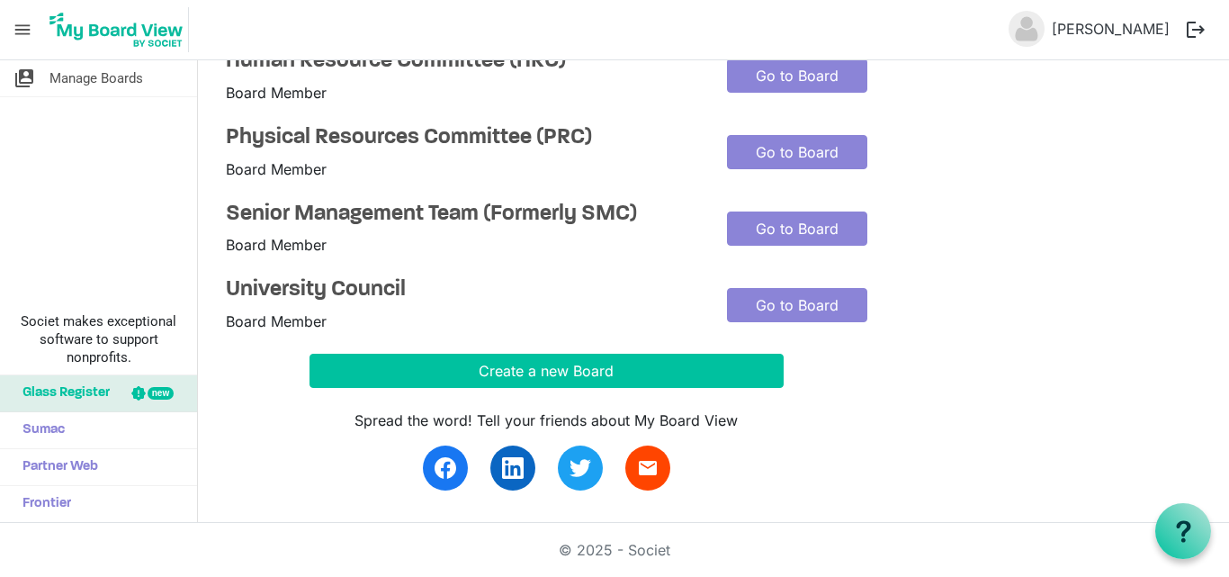
scroll to position [310, 0]
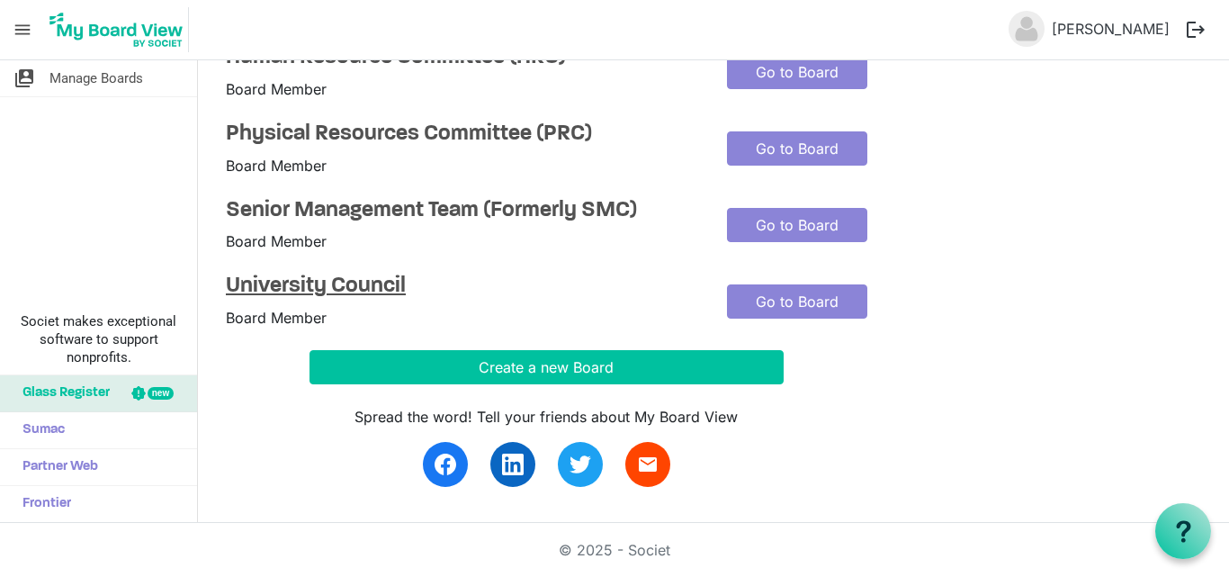
click at [268, 279] on h4 "University Council" at bounding box center [463, 287] width 474 height 26
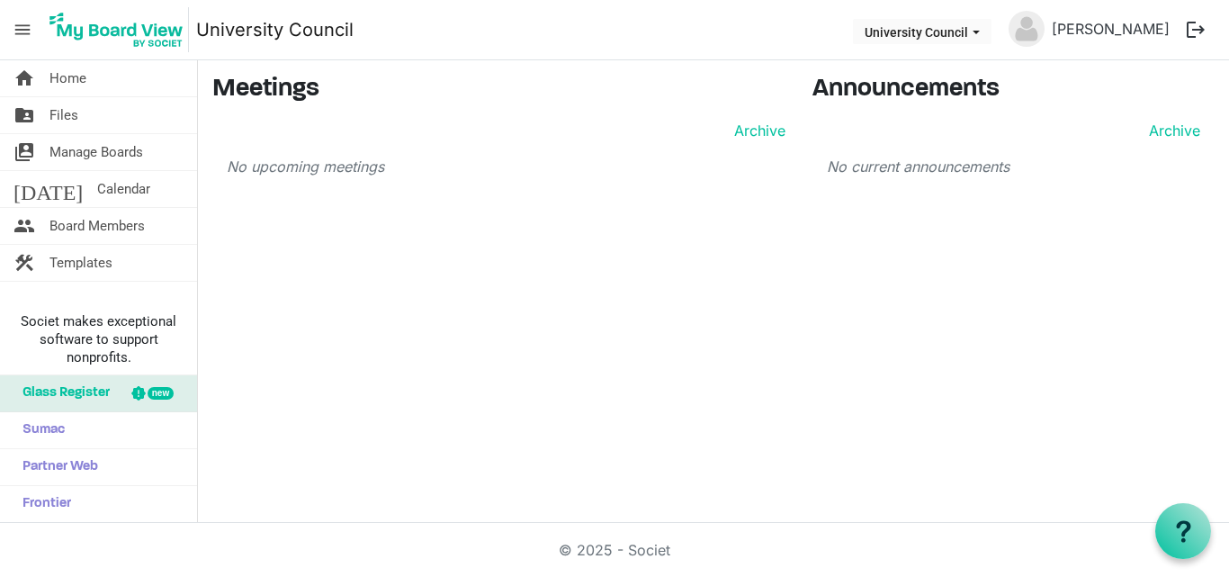
click at [290, 166] on p "No upcoming meetings" at bounding box center [506, 167] width 559 height 22
click at [58, 118] on span "Files" at bounding box center [63, 115] width 29 height 36
click at [131, 120] on link "folder_shared Files" at bounding box center [98, 115] width 197 height 36
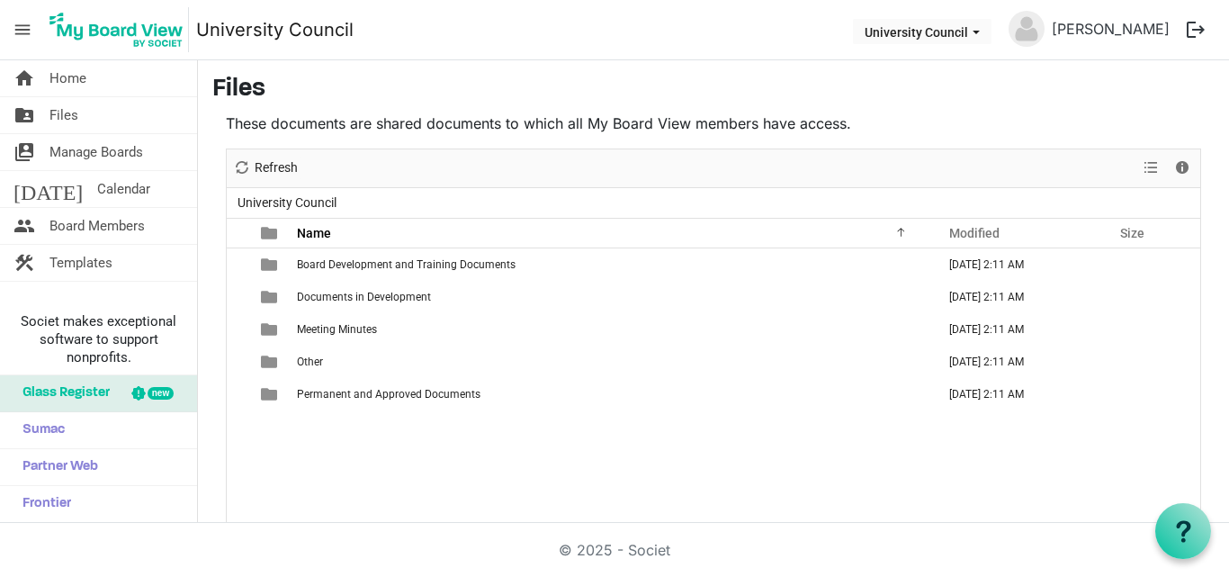
drag, startPoint x: 1224, startPoint y: 346, endPoint x: 1076, endPoint y: 94, distance: 292.0
click at [1076, 94] on h3 "Files" at bounding box center [713, 90] width 1002 height 31
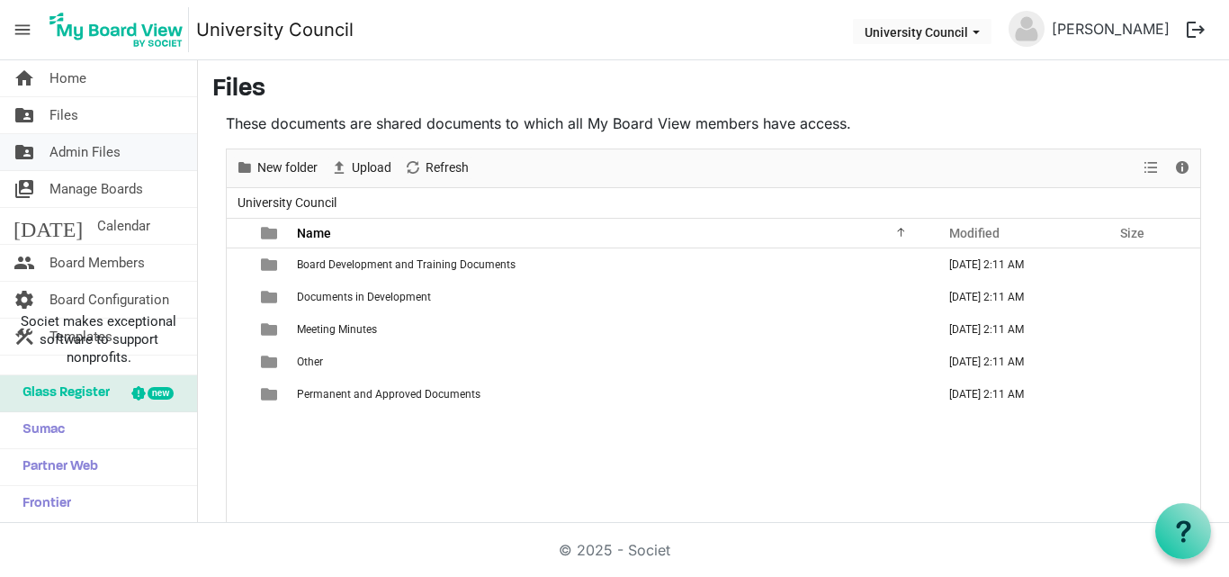
click at [79, 149] on span "Admin Files" at bounding box center [84, 152] width 71 height 36
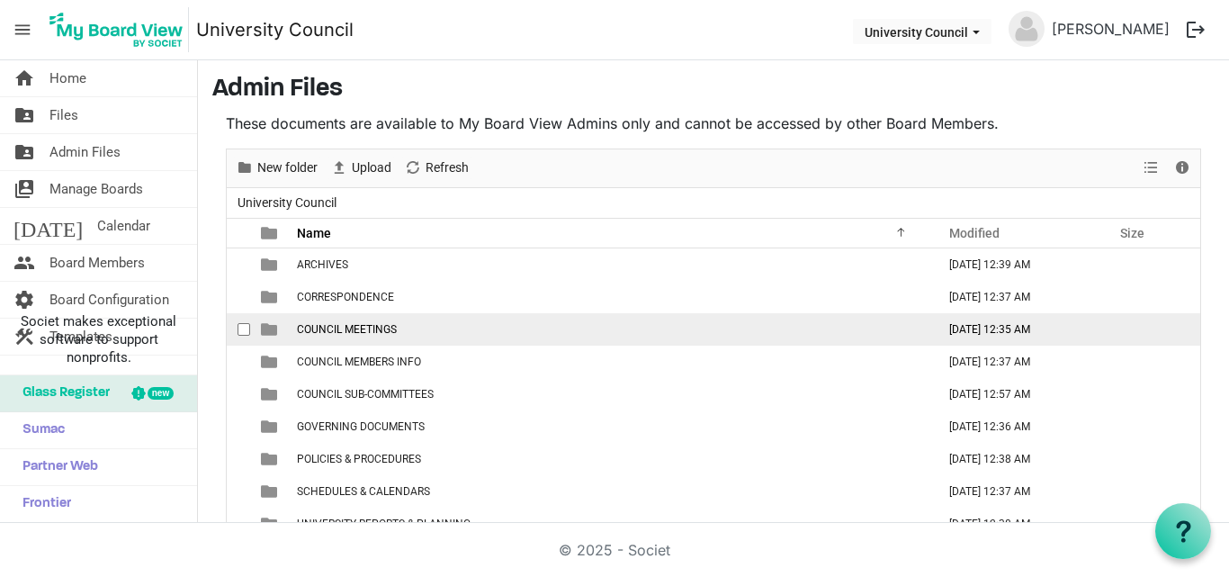
drag, startPoint x: 1222, startPoint y: 261, endPoint x: 599, endPoint y: 340, distance: 627.7
click at [599, 340] on td "COUNCIL MEETINGS" at bounding box center [611, 329] width 639 height 32
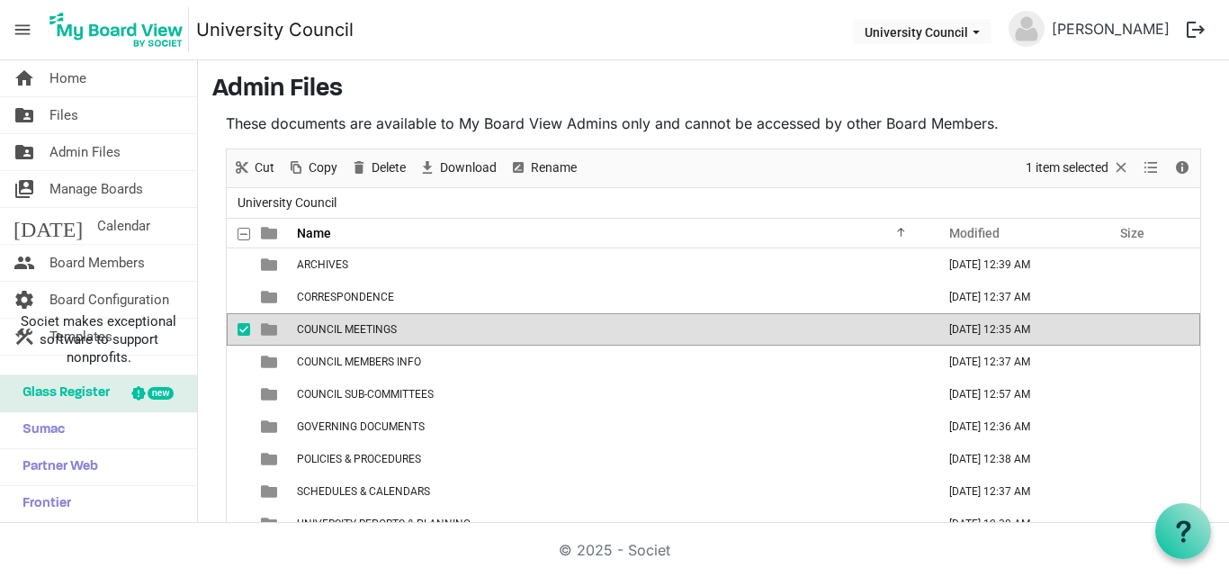
click at [240, 329] on span "checkbox" at bounding box center [244, 329] width 13 height 13
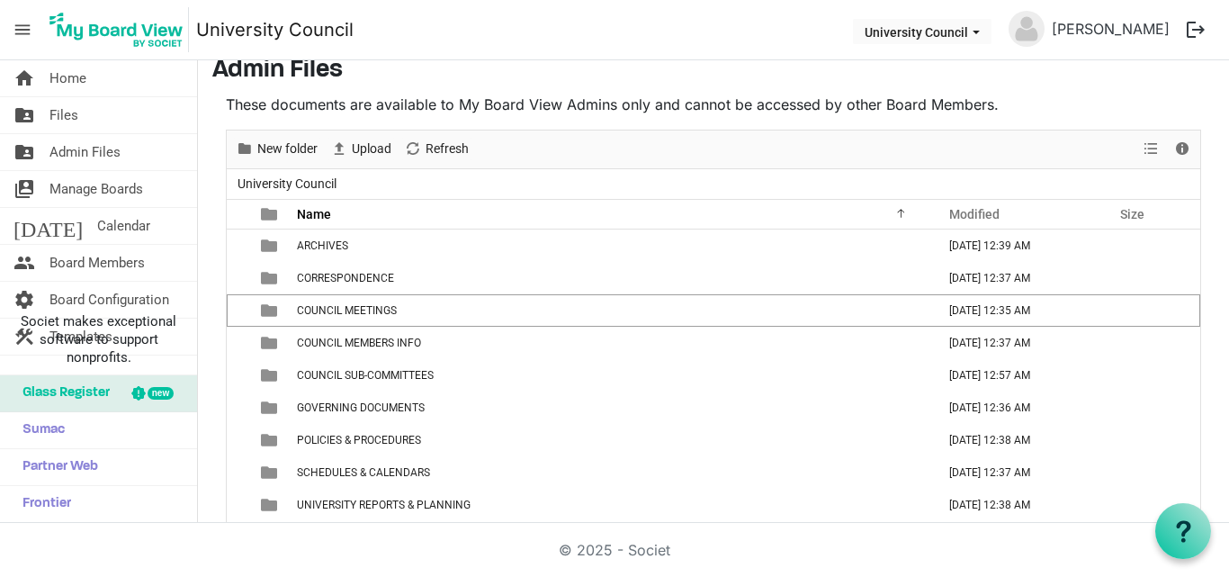
scroll to position [45, 0]
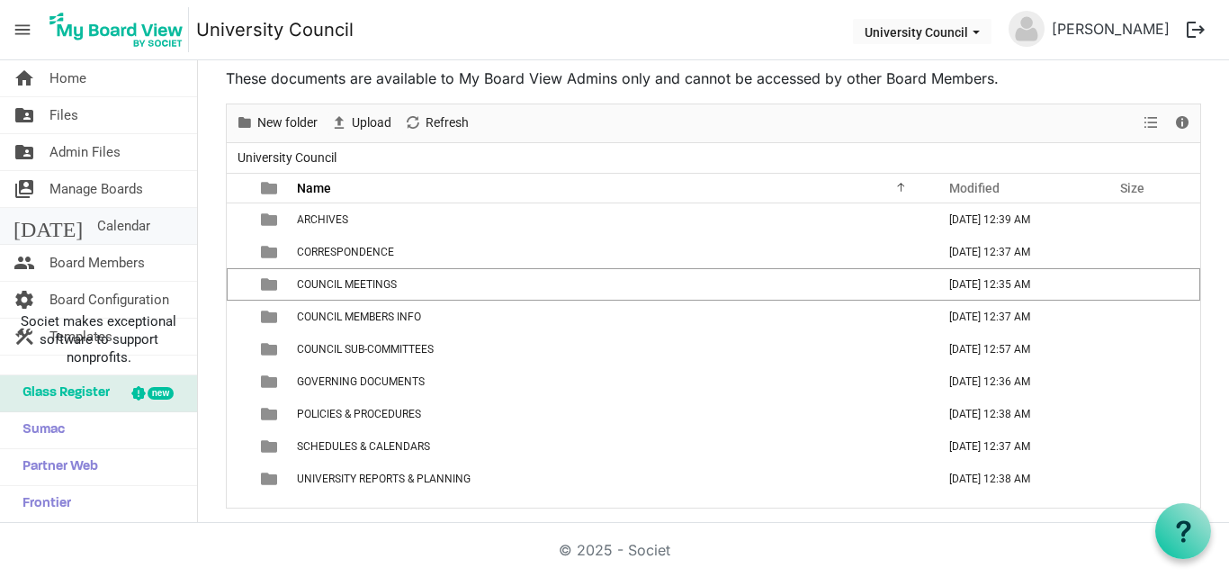
click at [116, 218] on link "today Calendar" at bounding box center [98, 226] width 197 height 36
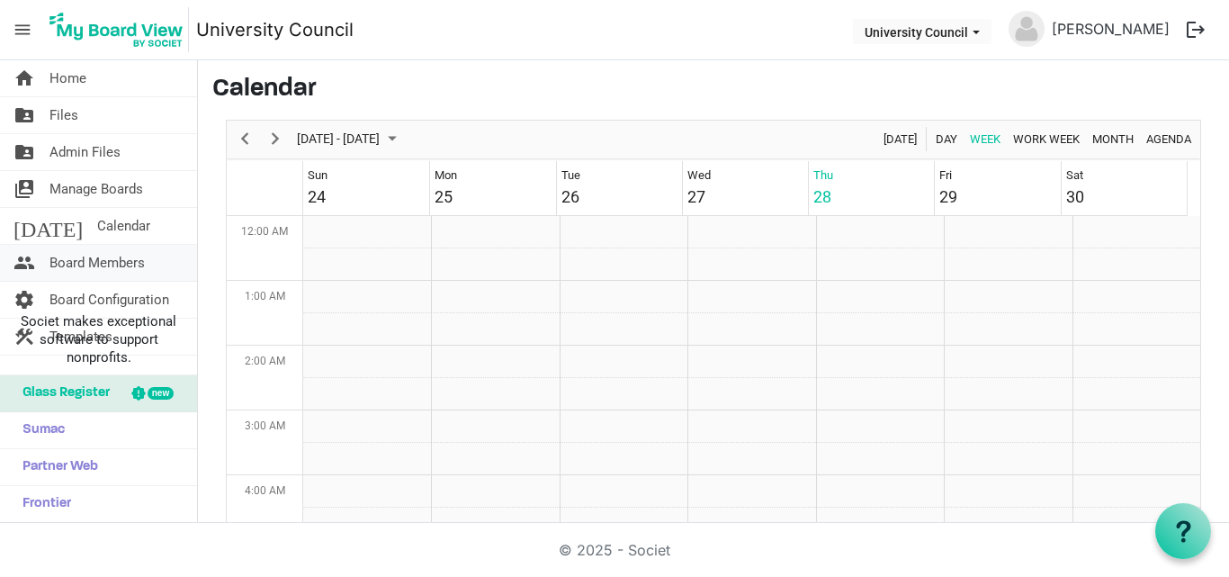
click at [91, 255] on span "Board Members" at bounding box center [96, 263] width 95 height 36
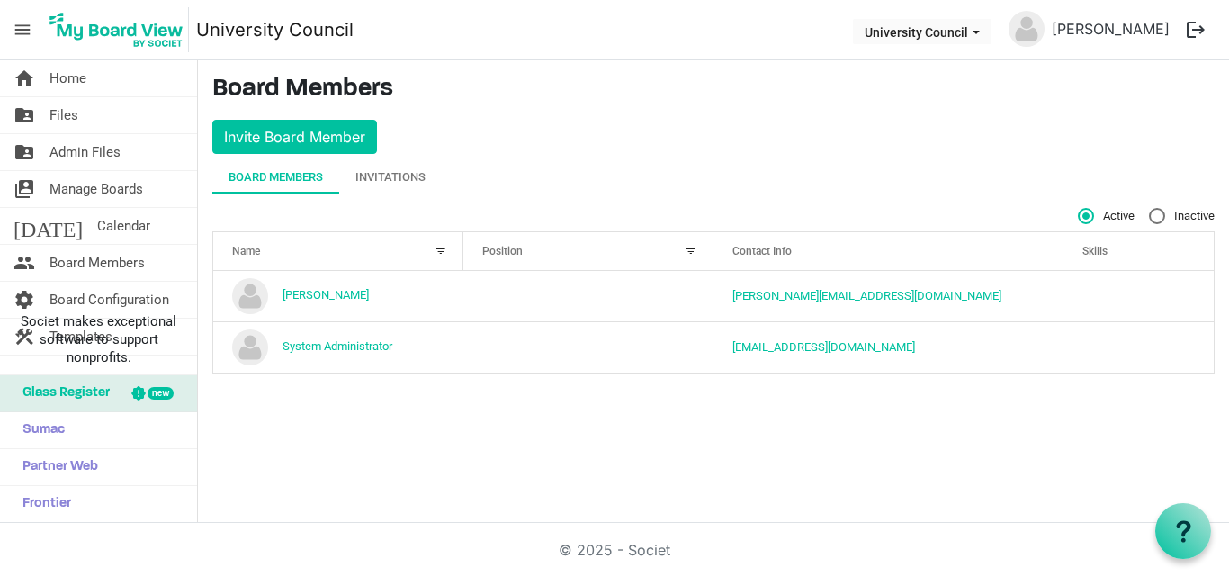
click at [1193, 24] on button "logout" at bounding box center [1196, 30] width 38 height 38
